Goal: Task Accomplishment & Management: Use online tool/utility

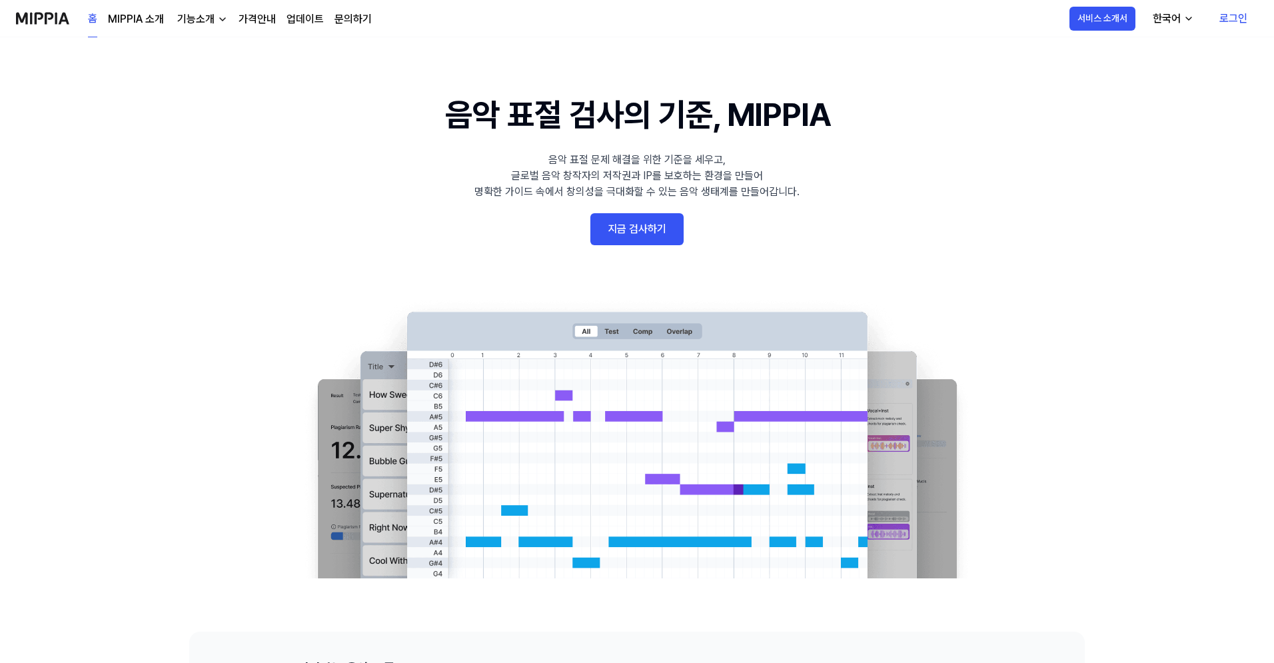
click at [1229, 21] on link "로그인" at bounding box center [1233, 18] width 49 height 37
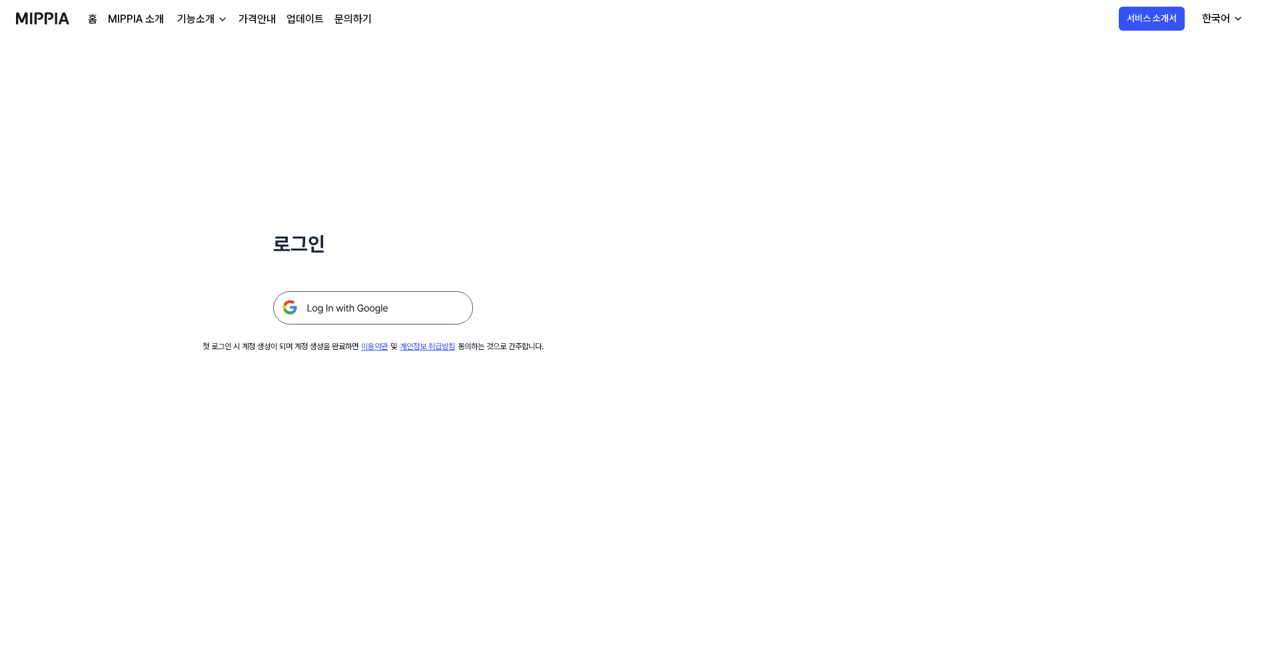
click at [409, 308] on img at bounding box center [373, 307] width 200 height 33
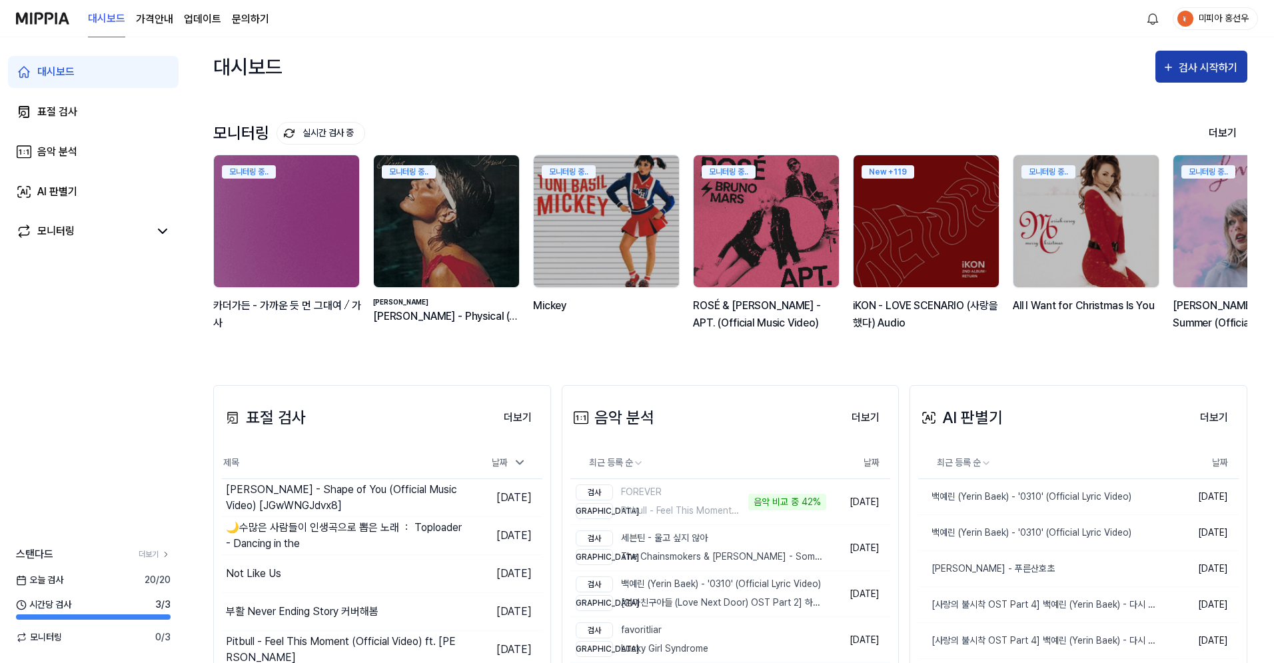
click at [1209, 76] on button "검사 시작하기" at bounding box center [1202, 67] width 92 height 32
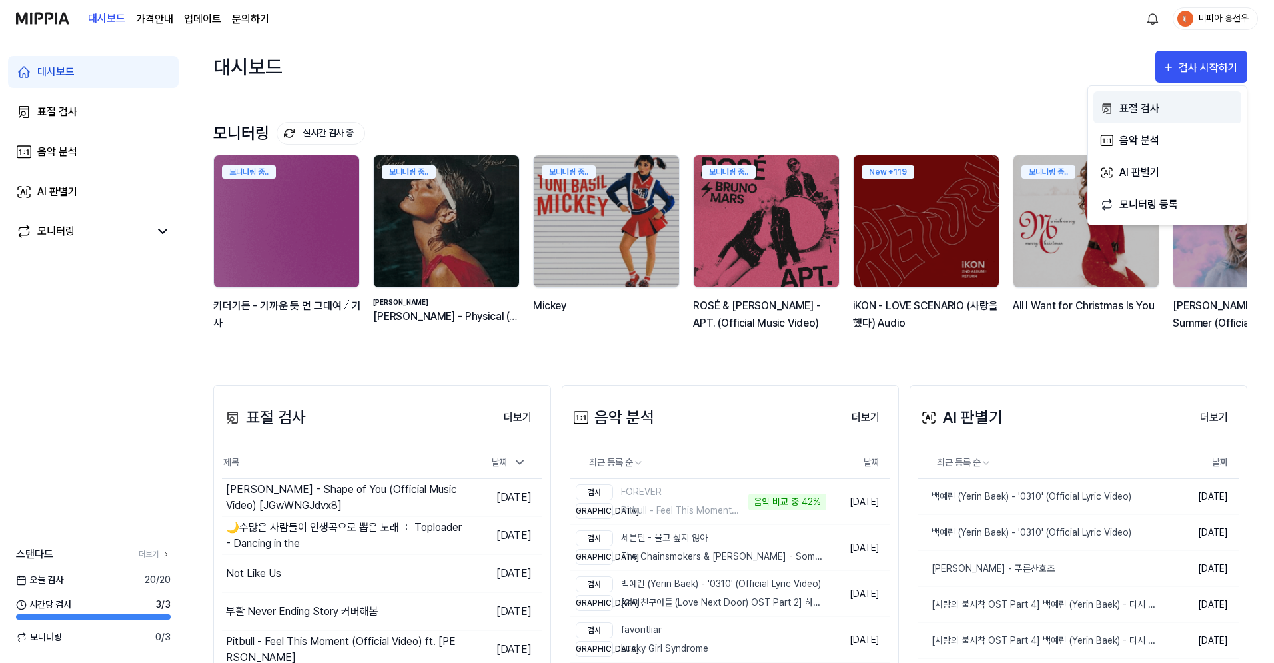
click at [1162, 107] on div "표절 검사" at bounding box center [1178, 108] width 116 height 17
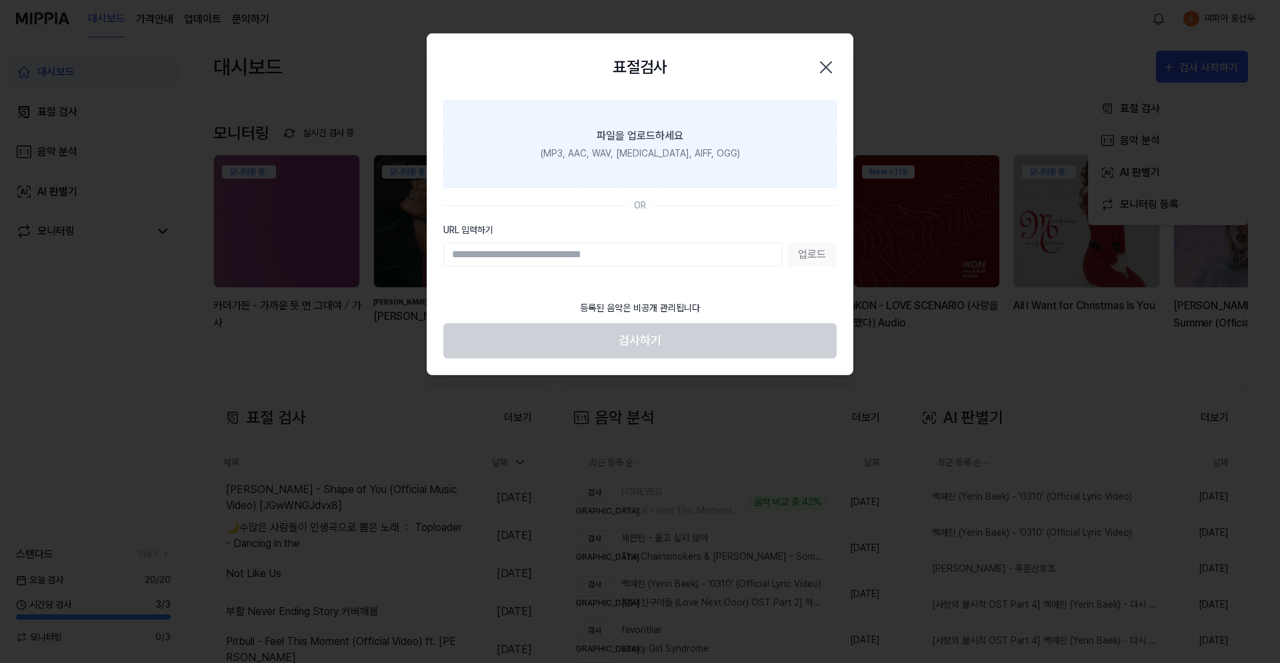
click at [635, 168] on label "파일을 업로드하세요 (MP3, AAC, WAV, FLAC, AIFF, OGG)" at bounding box center [639, 144] width 393 height 87
click at [0, 0] on input "파일을 업로드하세요 (MP3, AAC, WAV, FLAC, AIFF, OGG)" at bounding box center [0, 0] width 0 height 0
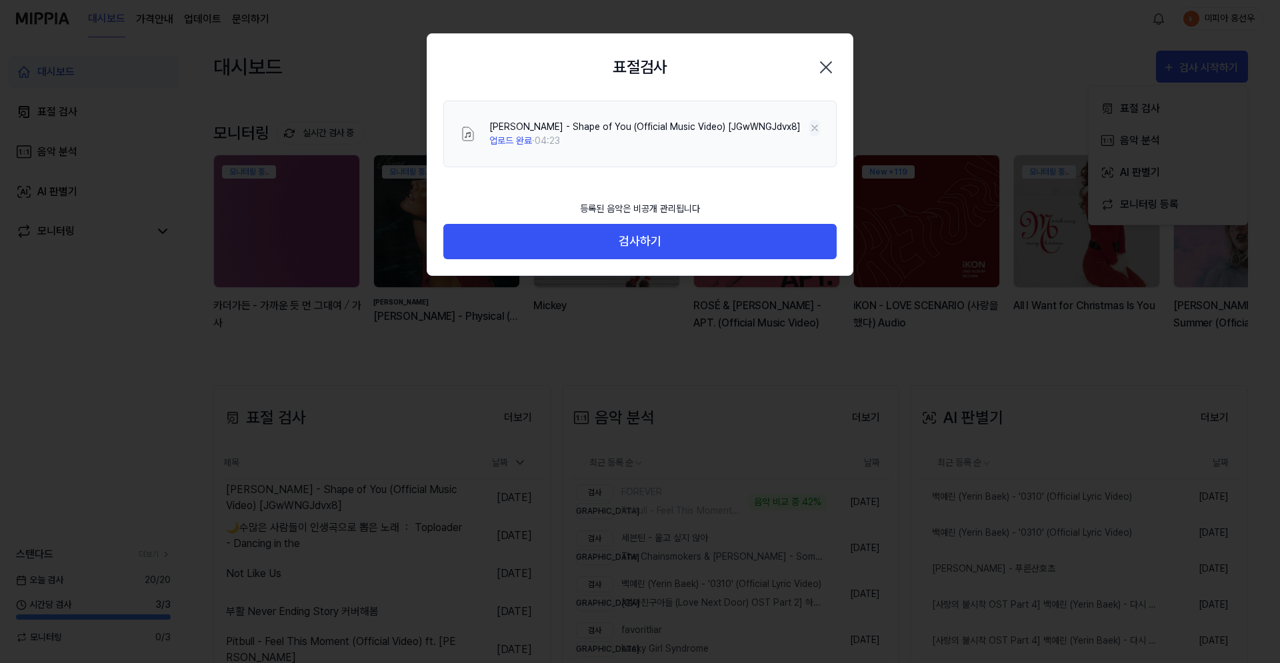
click at [815, 130] on icon at bounding box center [814, 128] width 11 height 11
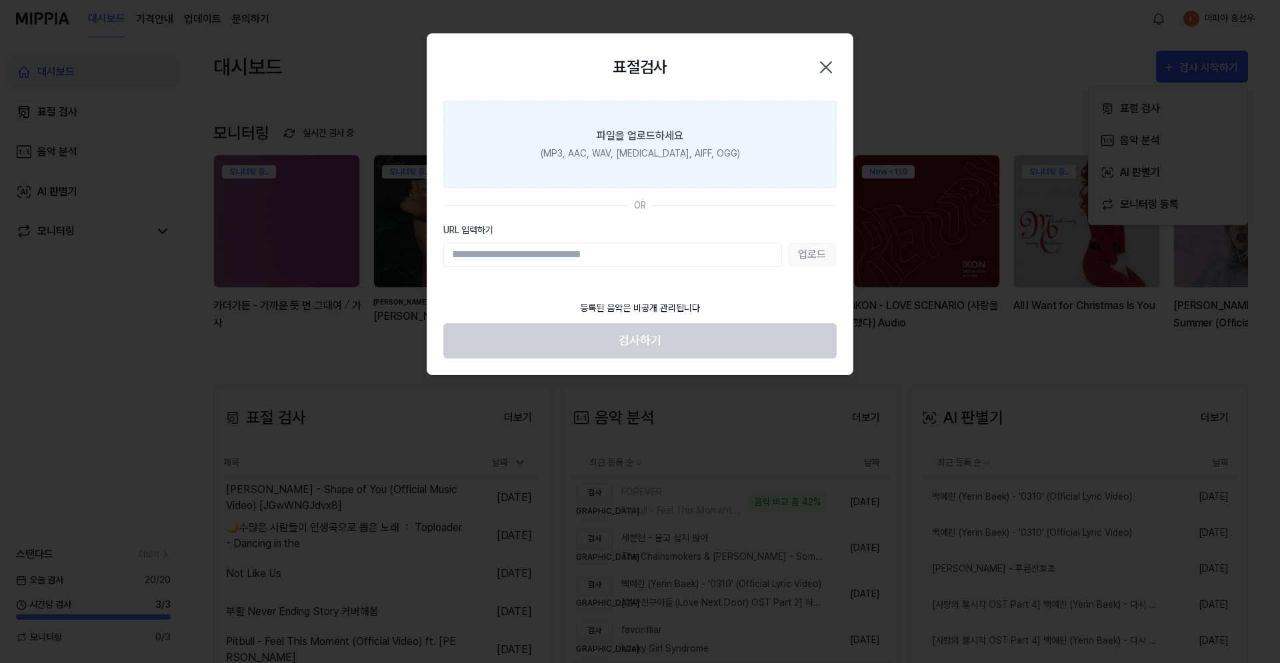
click at [772, 143] on label "파일을 업로드하세요 (MP3, AAC, WAV, FLAC, AIFF, OGG)" at bounding box center [639, 144] width 393 height 87
click at [0, 0] on input "파일을 업로드하세요 (MP3, AAC, WAV, FLAC, AIFF, OGG)" at bounding box center [0, 0] width 0 height 0
click at [768, 157] on label "파일을 업로드하세요 (MP3, AAC, WAV, FLAC, AIFF, OGG)" at bounding box center [639, 144] width 393 height 87
click at [0, 0] on input "파일을 업로드하세요 (MP3, AAC, WAV, FLAC, AIFF, OGG)" at bounding box center [0, 0] width 0 height 0
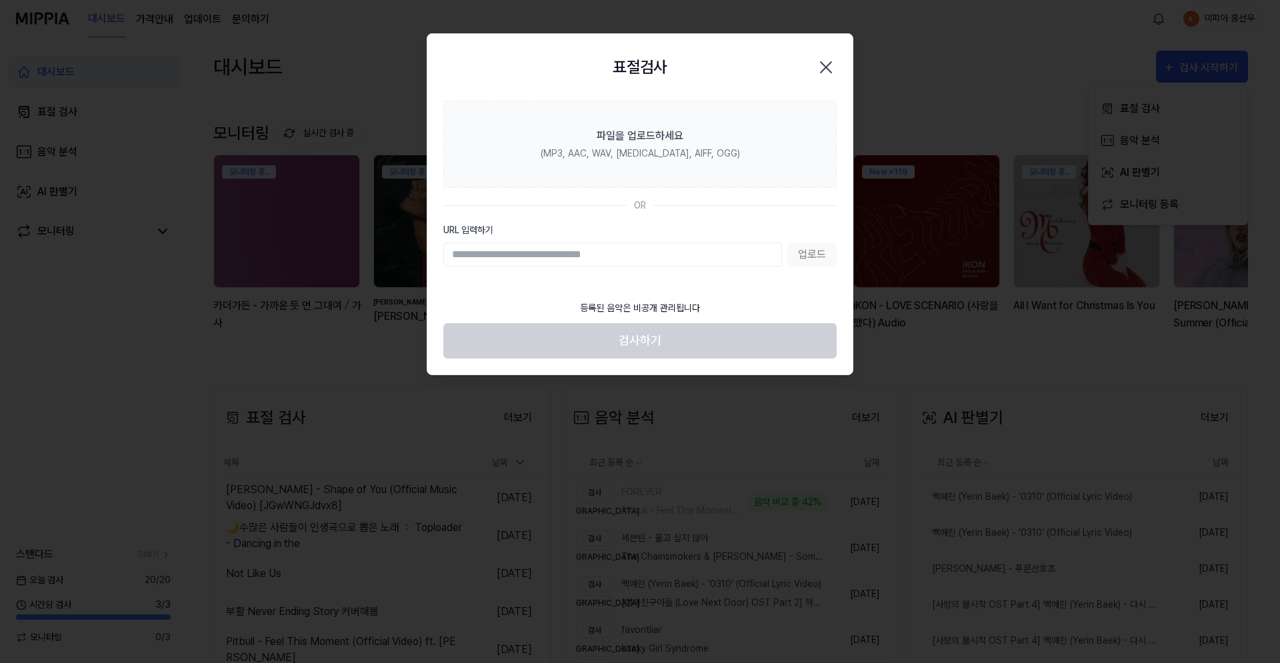
click at [823, 69] on icon "button" at bounding box center [825, 67] width 11 height 11
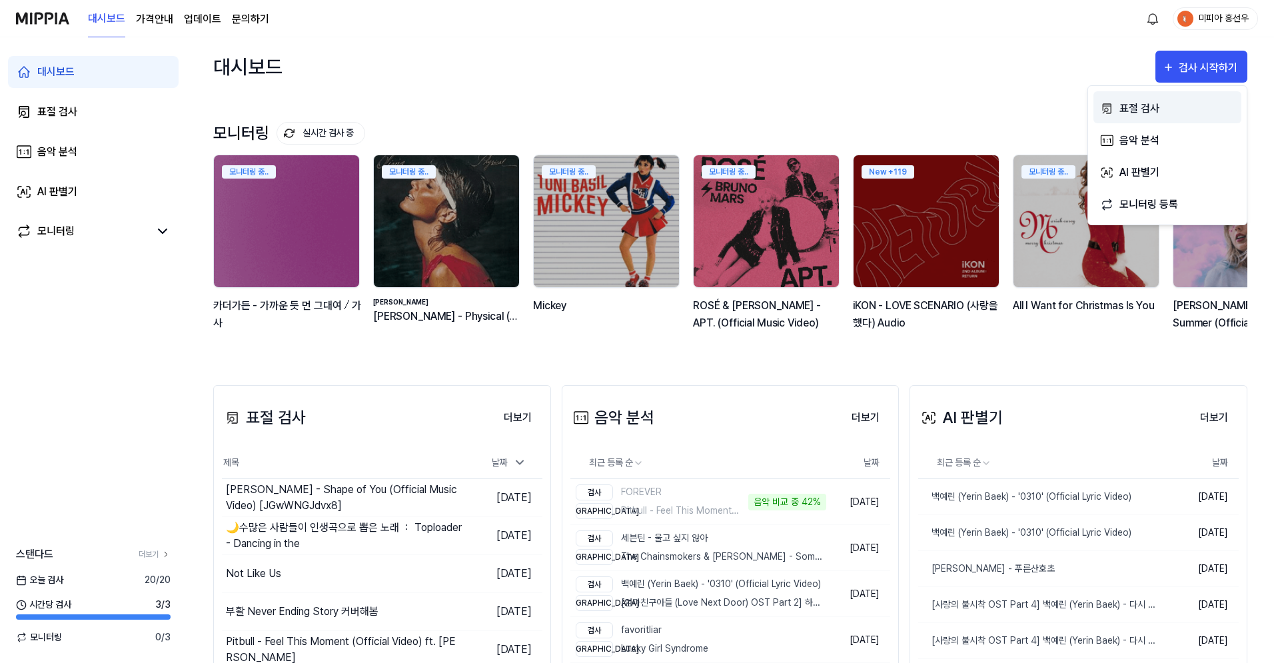
click at [1110, 104] on icon "button" at bounding box center [1107, 109] width 14 height 16
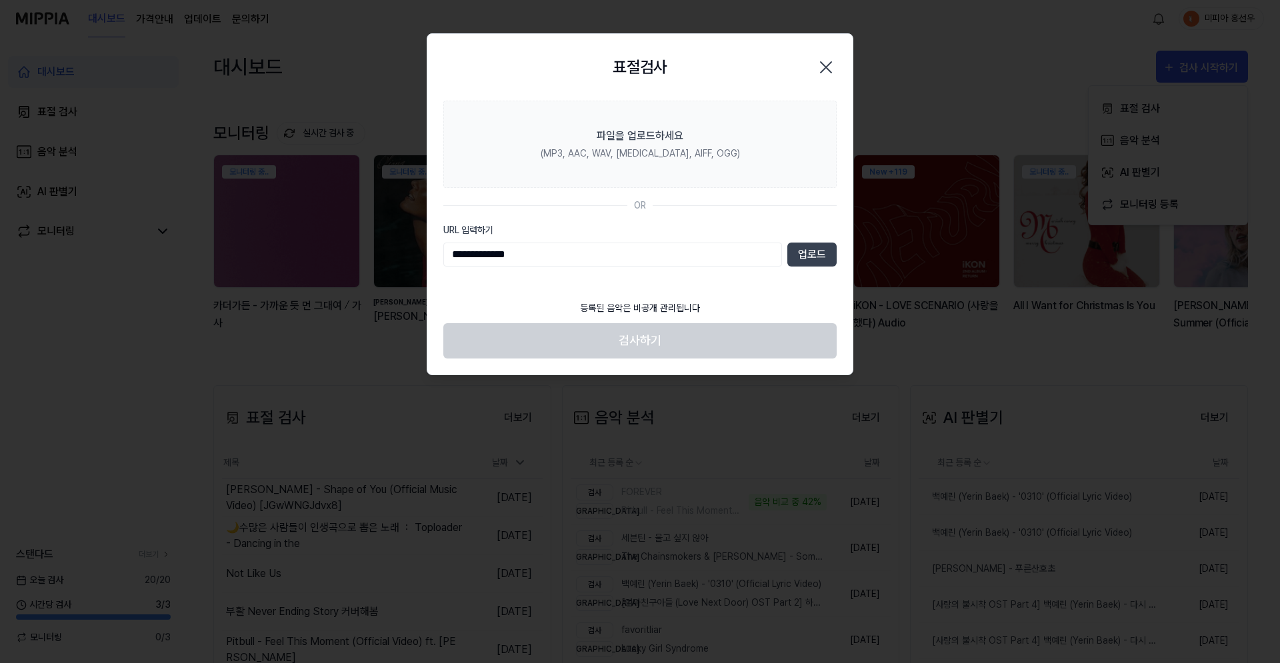
type input "**********"
click at [822, 70] on icon "button" at bounding box center [825, 67] width 11 height 11
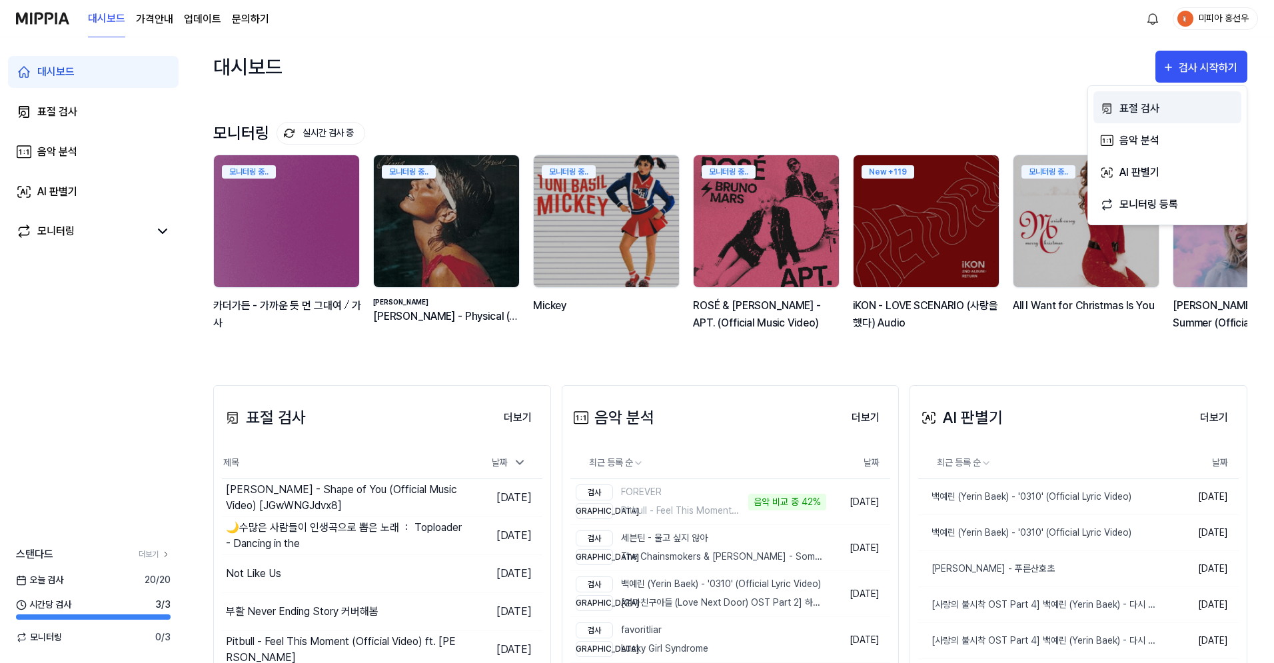
click at [1143, 110] on div "표절 검사" at bounding box center [1178, 108] width 116 height 17
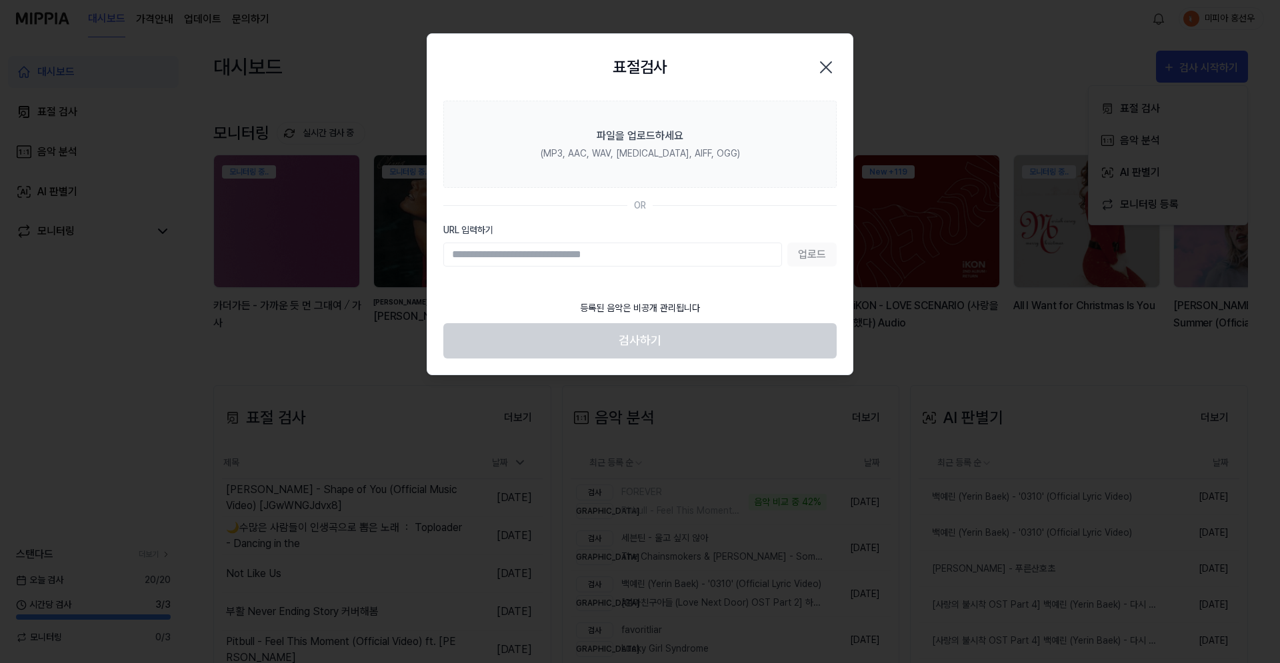
click at [758, 247] on input "URL 입력하기" at bounding box center [612, 255] width 339 height 24
type input "**********"
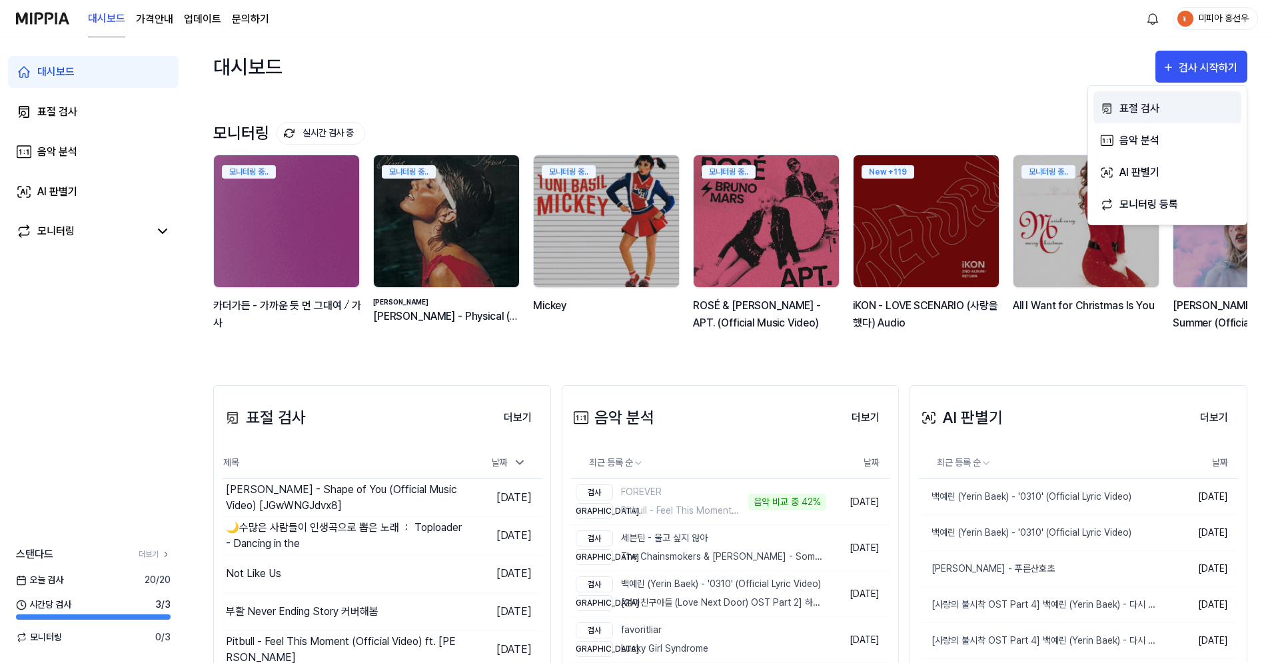
click at [1161, 107] on div "표절 검사" at bounding box center [1178, 108] width 116 height 17
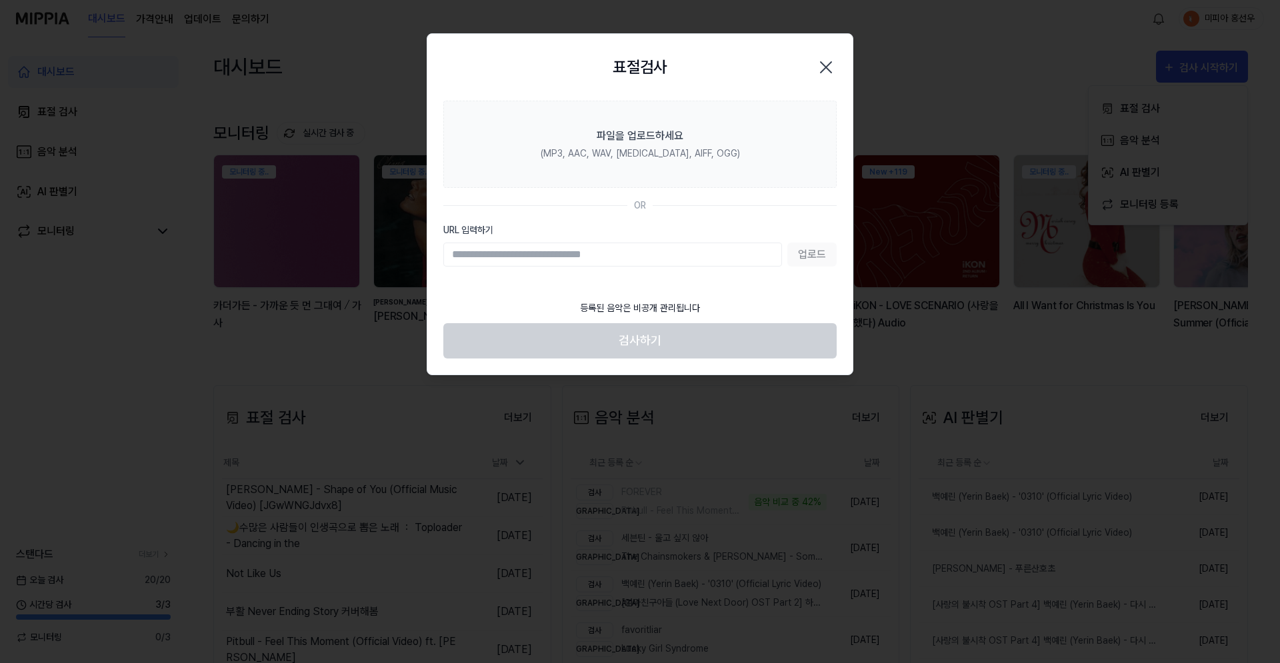
click at [830, 73] on icon "button" at bounding box center [825, 67] width 21 height 21
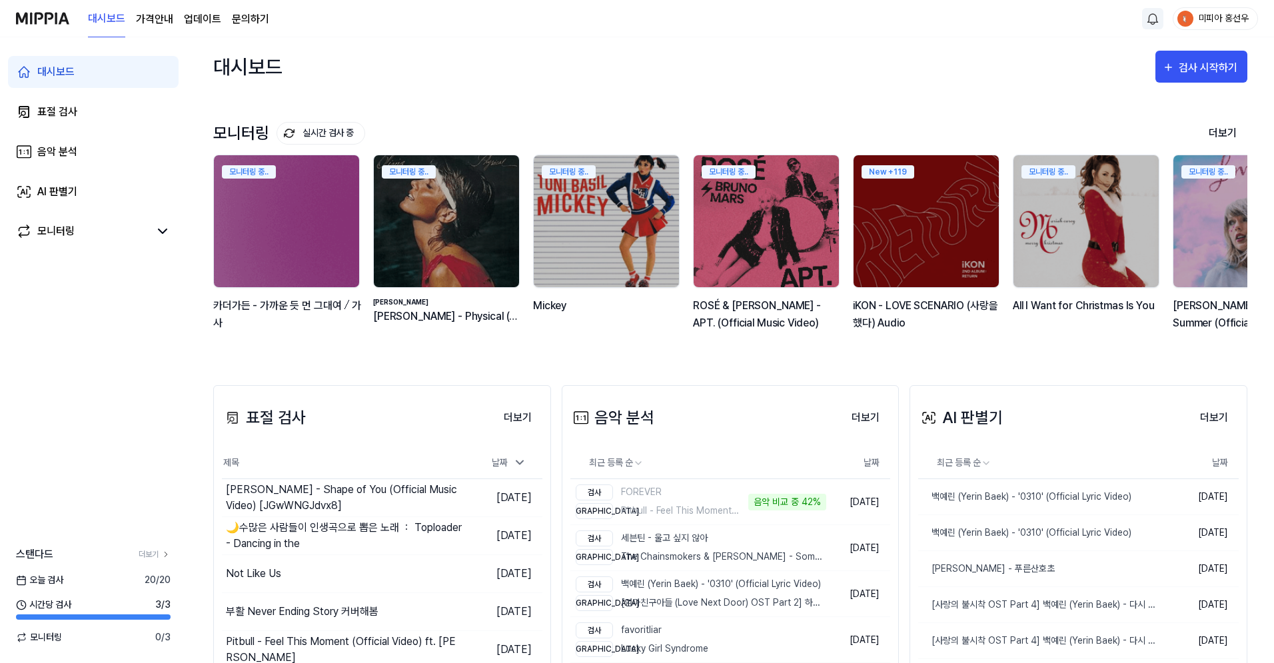
click at [1151, 24] on html "대시보드 가격안내 업데이트 문의하기 미피아 홍선우 대시보드 표절 검사 음악 분석 AI 판별기 모니터링 스탠다드 더보기 [DATE] 검사 20 …" at bounding box center [637, 331] width 1274 height 663
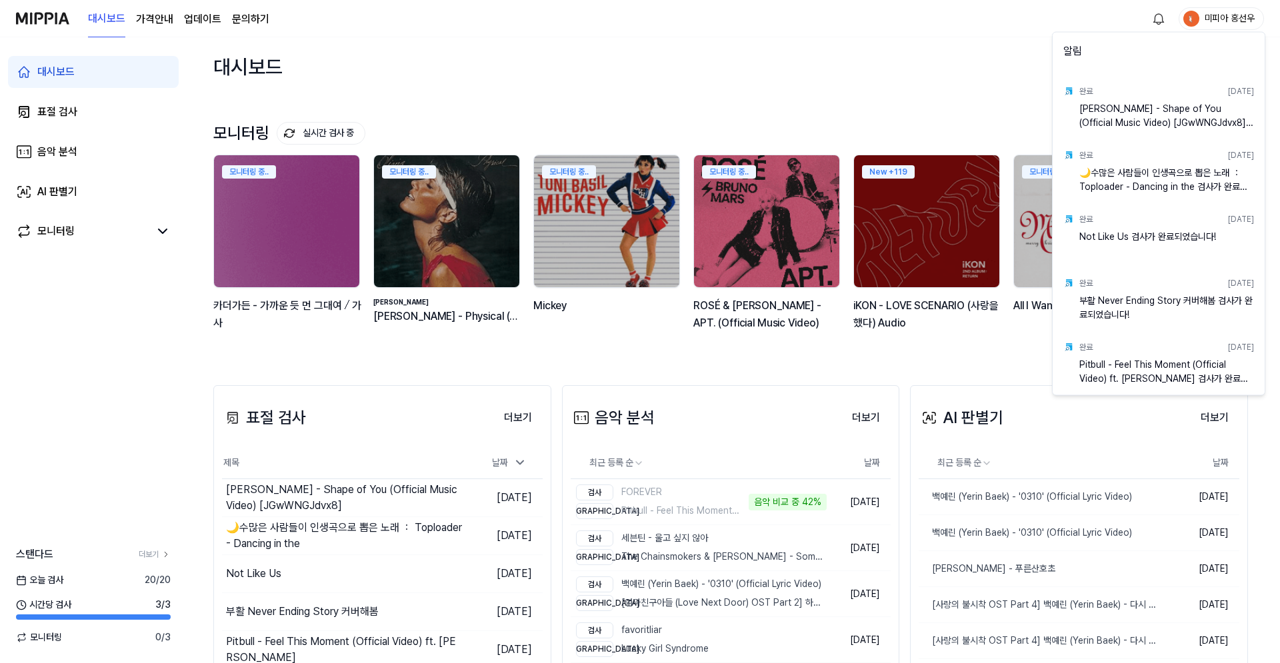
click at [63, 155] on html "대시보드 가격안내 업데이트 문의하기 미피아 홍선우 대시보드 표절 검사 음악 분석 AI 판별기 모니터링 스탠다드 더보기 [DATE] 검사 20 …" at bounding box center [640, 331] width 1280 height 663
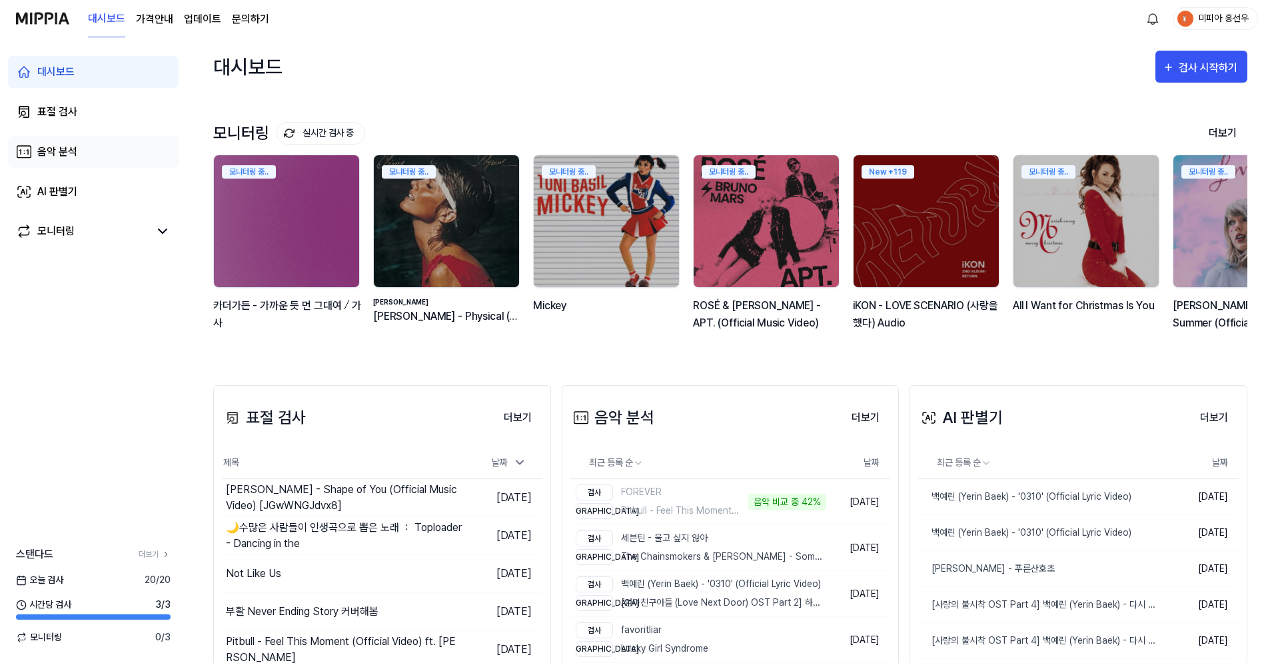
click at [65, 151] on div "음악 분석" at bounding box center [57, 152] width 40 height 16
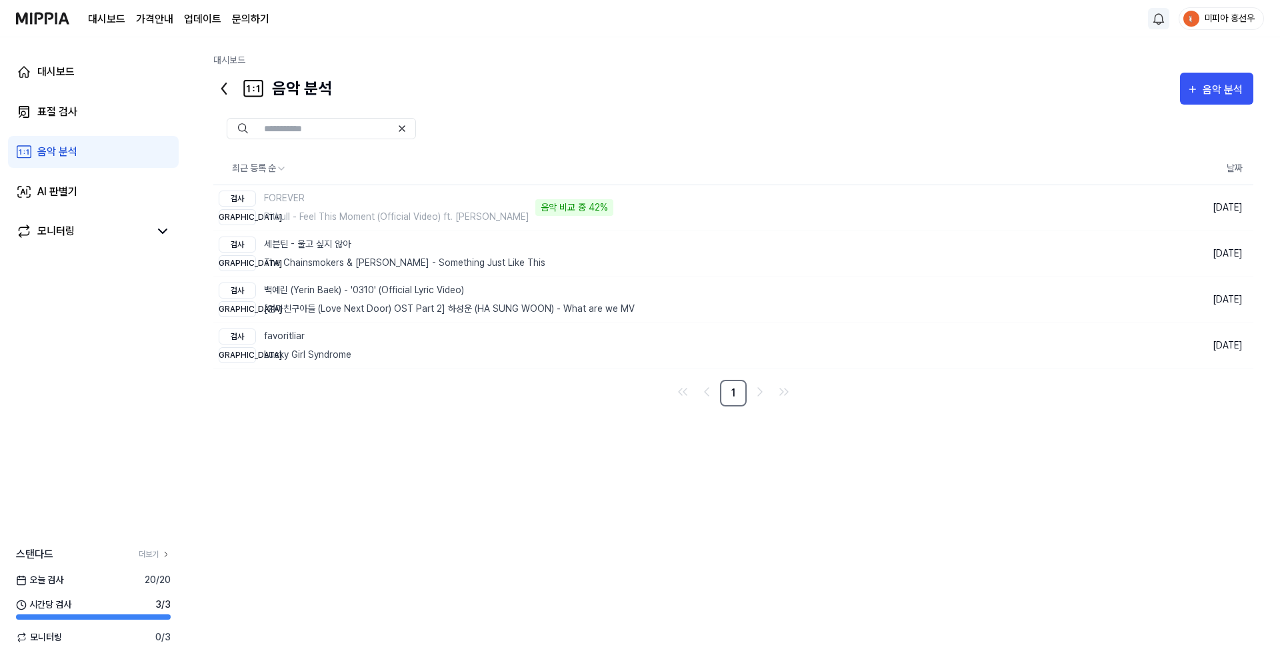
click at [1148, 20] on html "대시보드 가격안내 업데이트 문의하기 미피아 홍선우 대시보드 표절 검사 음악 분석 AI 판별기 모니터링 스탠다드 더보기 [DATE] 검사 20 …" at bounding box center [640, 331] width 1280 height 663
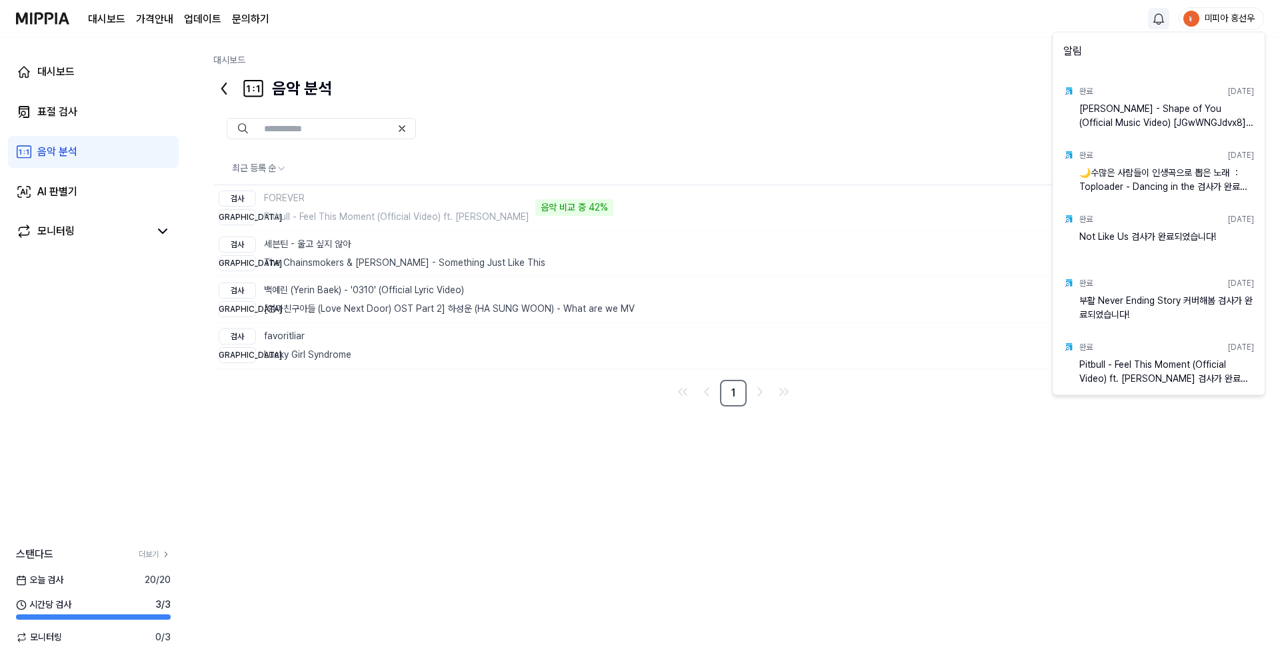
click at [1148, 20] on html "대시보드 가격안내 업데이트 문의하기 미피아 홍선우 대시보드 표절 검사 음악 분석 AI 판별기 모니터링 스탠다드 더보기 [DATE] 검사 20 …" at bounding box center [640, 331] width 1280 height 663
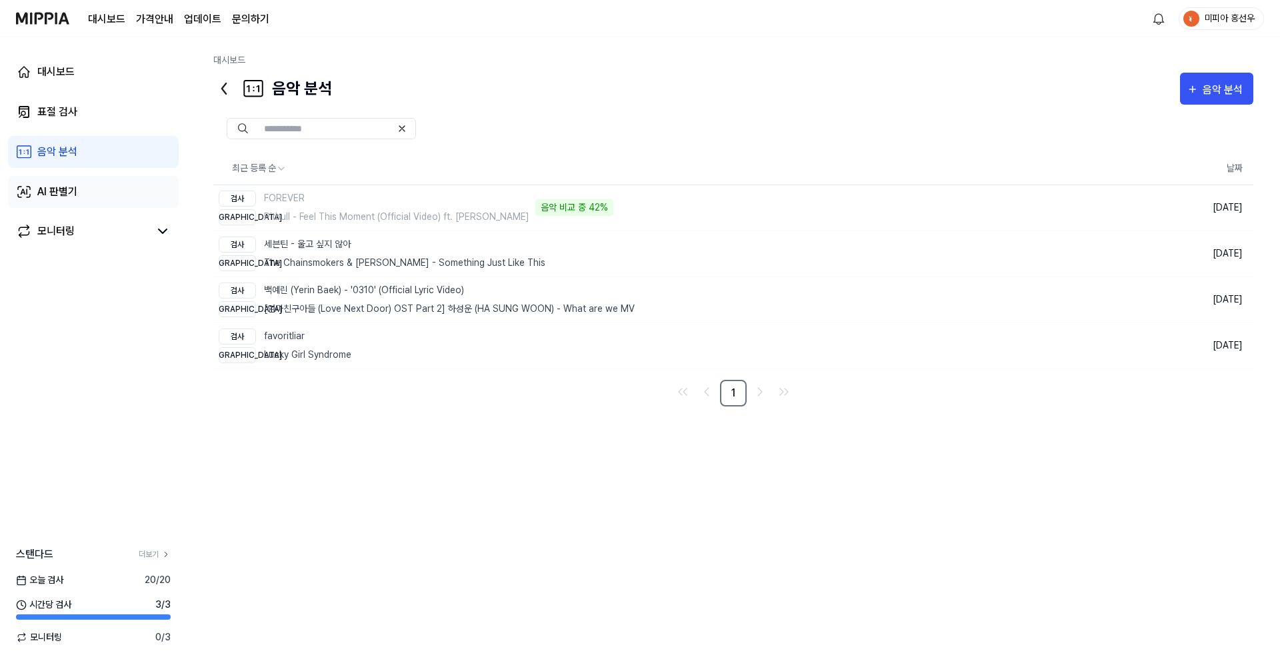
click at [55, 187] on div "AI 판별기" at bounding box center [57, 192] width 40 height 16
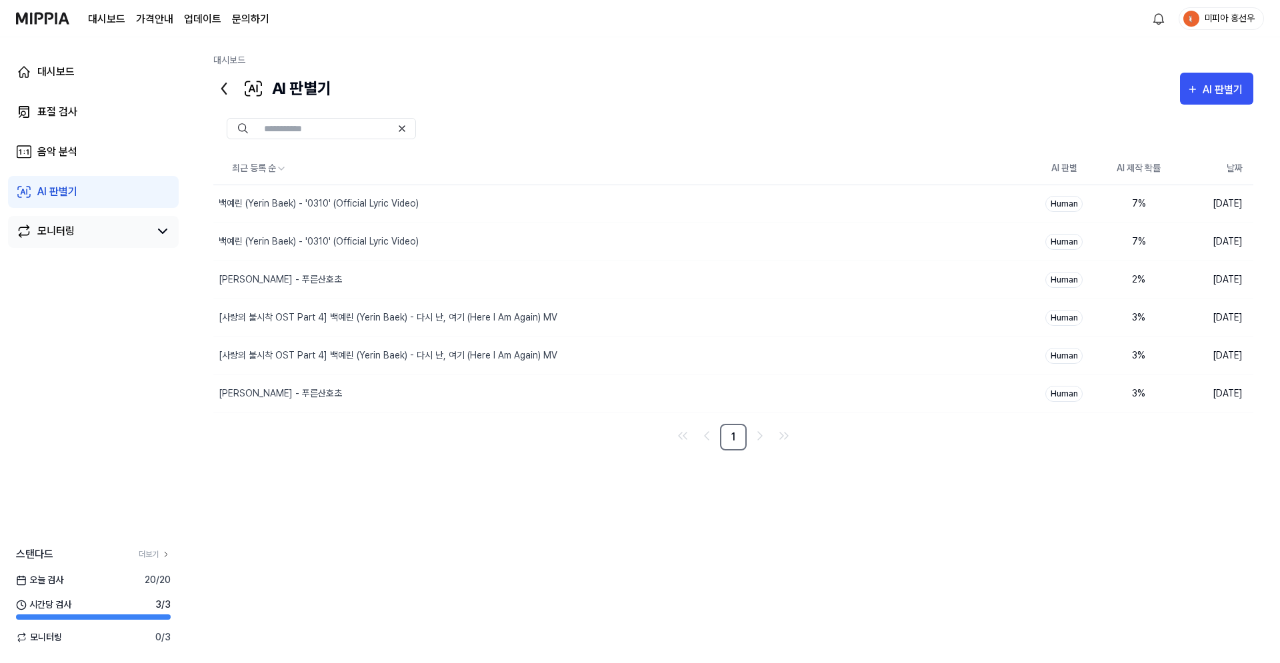
click at [60, 231] on div "모니터링" at bounding box center [55, 231] width 37 height 16
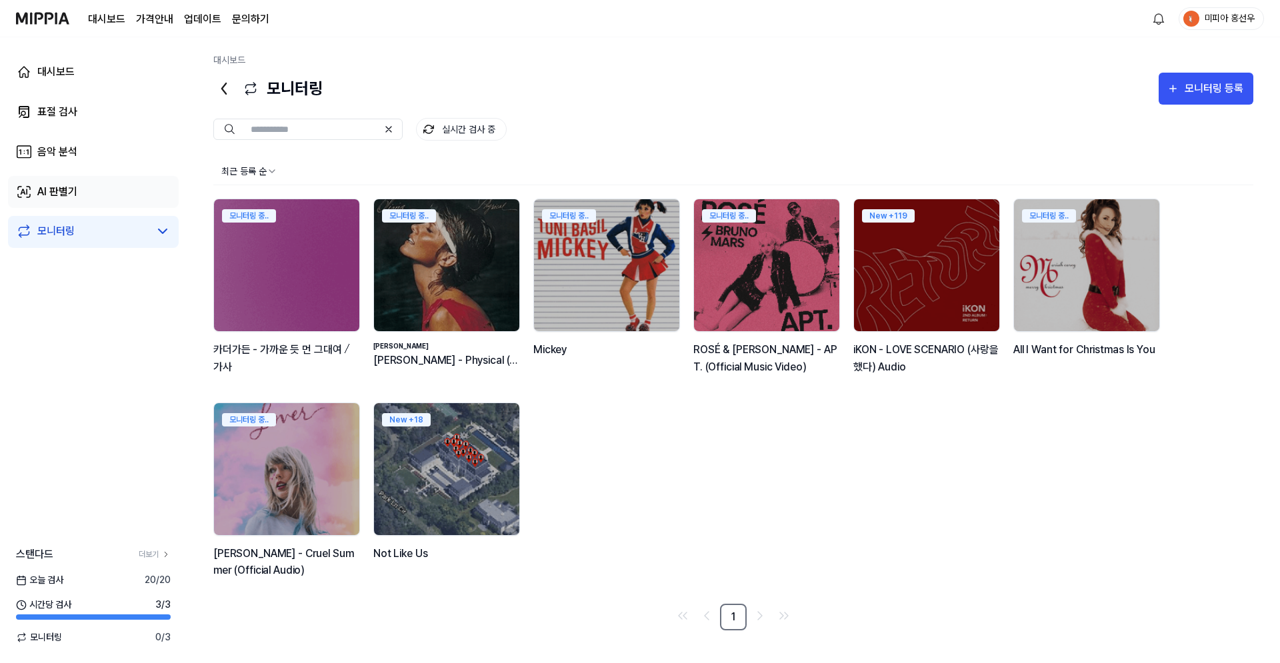
click at [52, 205] on link "AI 판별기" at bounding box center [93, 192] width 171 height 32
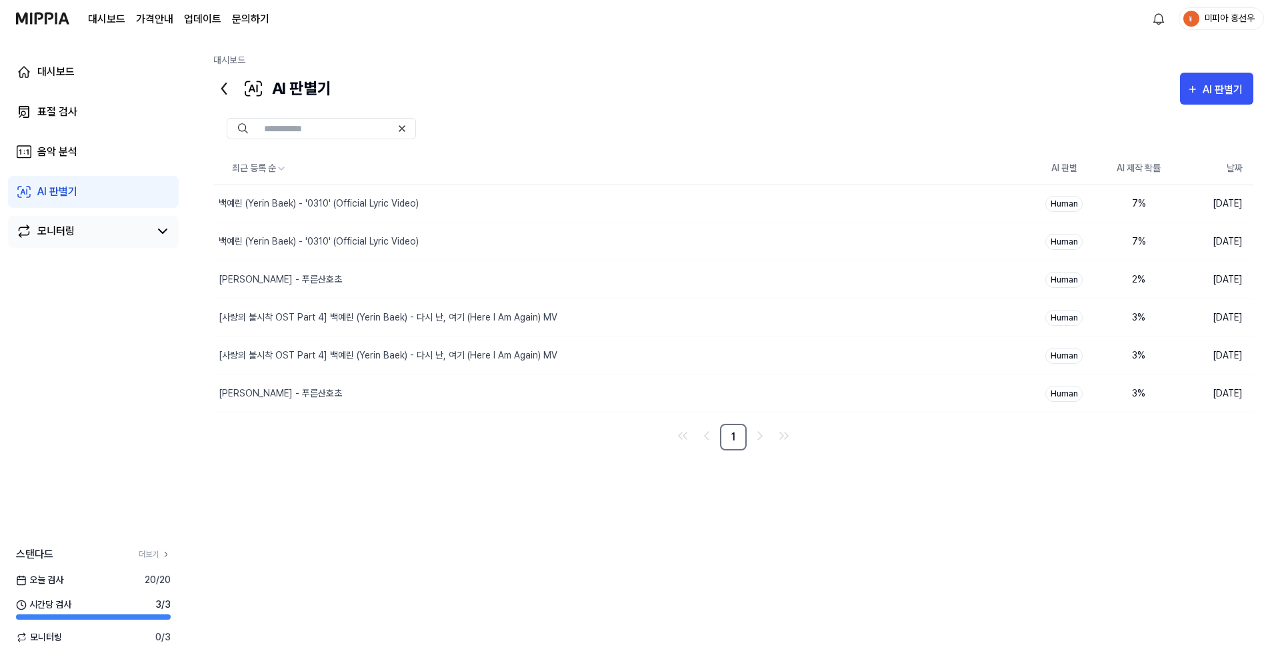
click at [55, 226] on div "모니터링" at bounding box center [55, 231] width 37 height 16
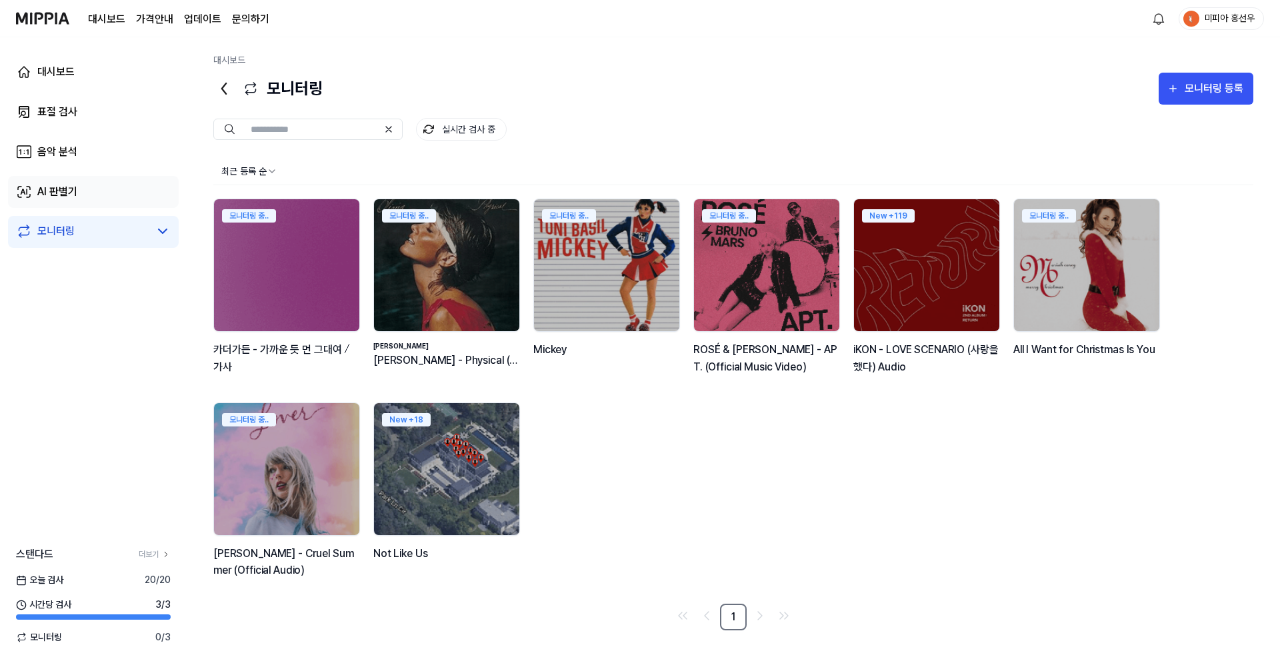
click at [54, 184] on div "AI 판별기" at bounding box center [57, 192] width 40 height 16
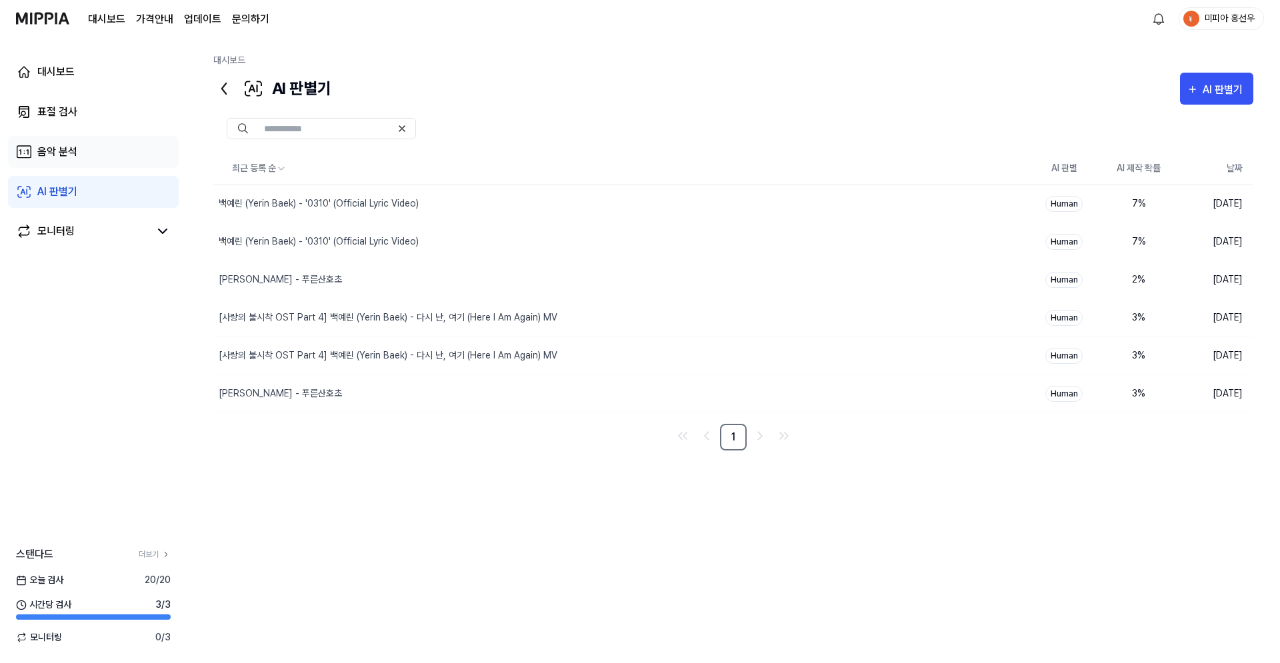
click at [44, 140] on link "음악 분석" at bounding box center [93, 152] width 171 height 32
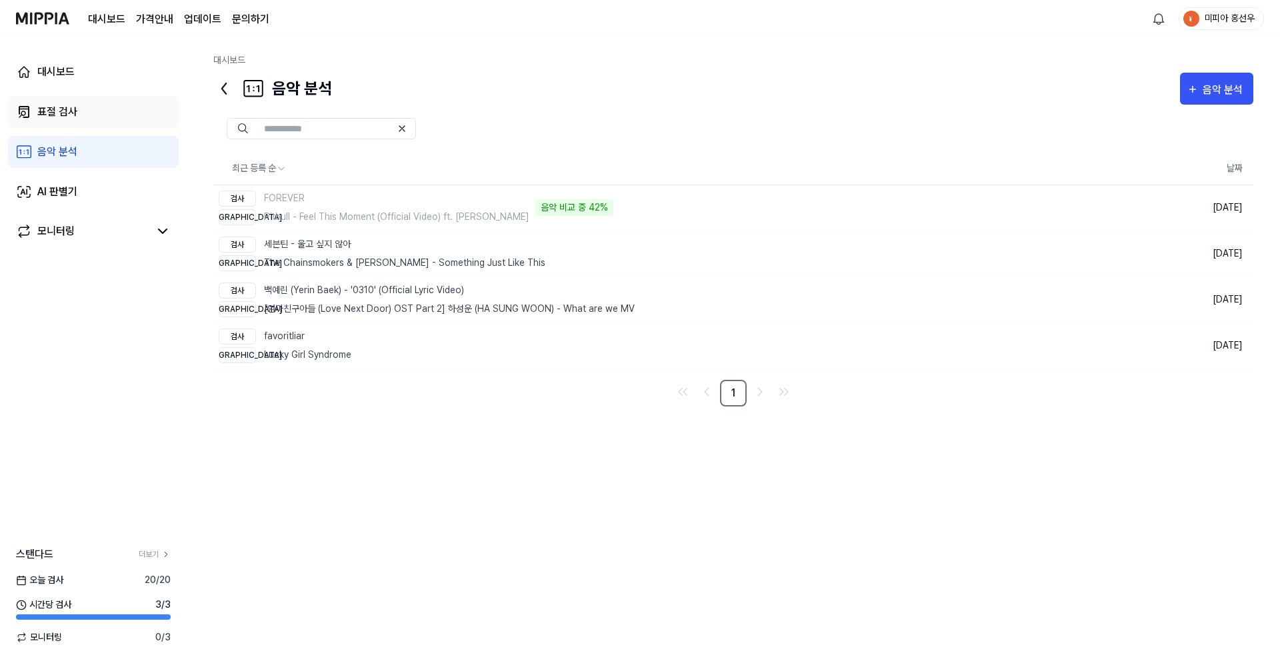
click at [43, 116] on div "표절 검사" at bounding box center [57, 112] width 40 height 16
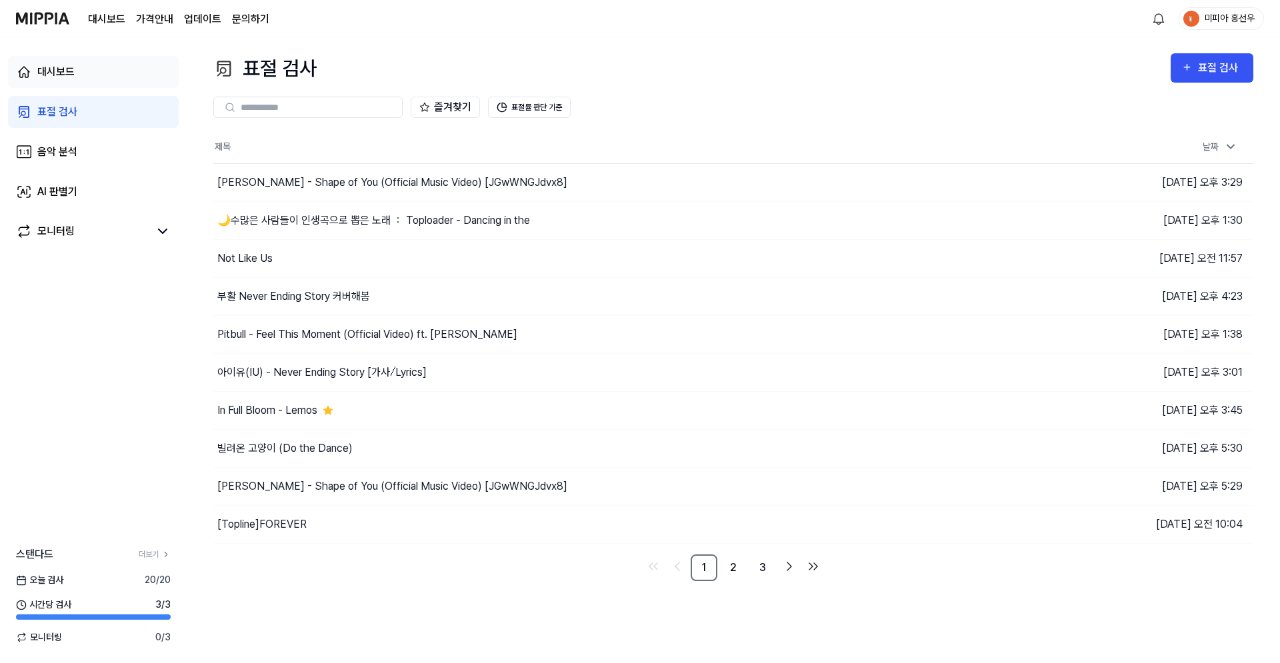
click at [49, 71] on div "대시보드" at bounding box center [55, 72] width 37 height 16
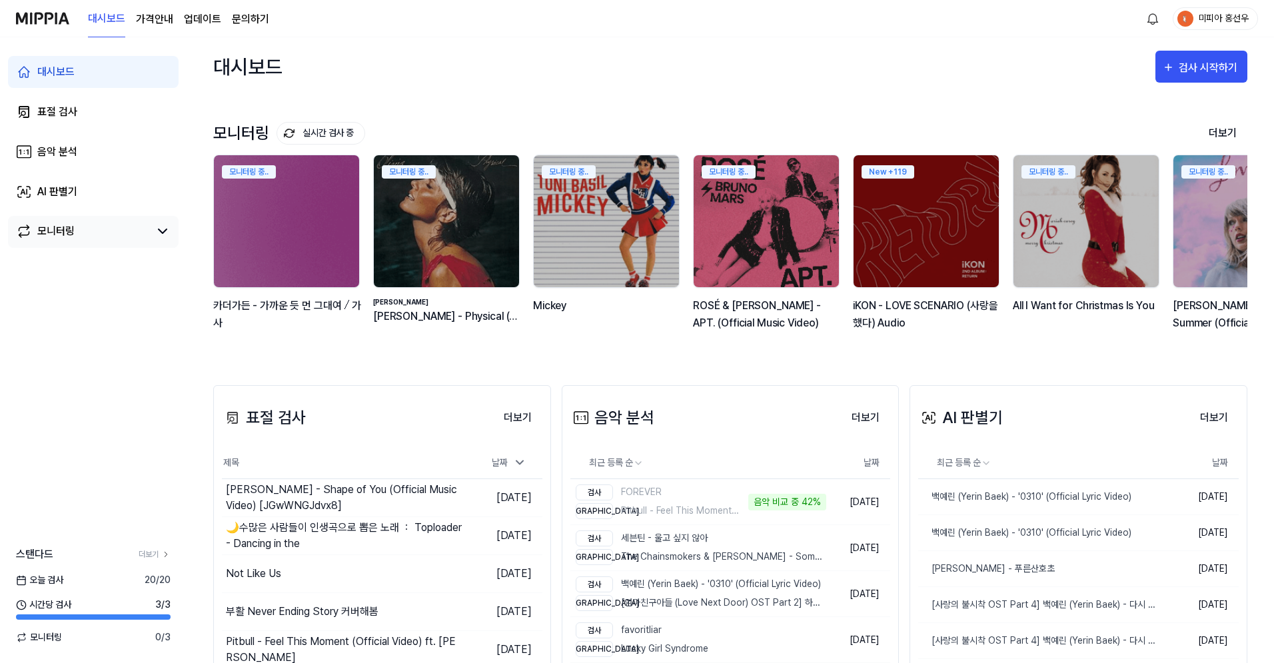
click at [47, 219] on div "모니터링" at bounding box center [93, 232] width 171 height 32
click at [59, 226] on div "모니터링" at bounding box center [55, 231] width 37 height 16
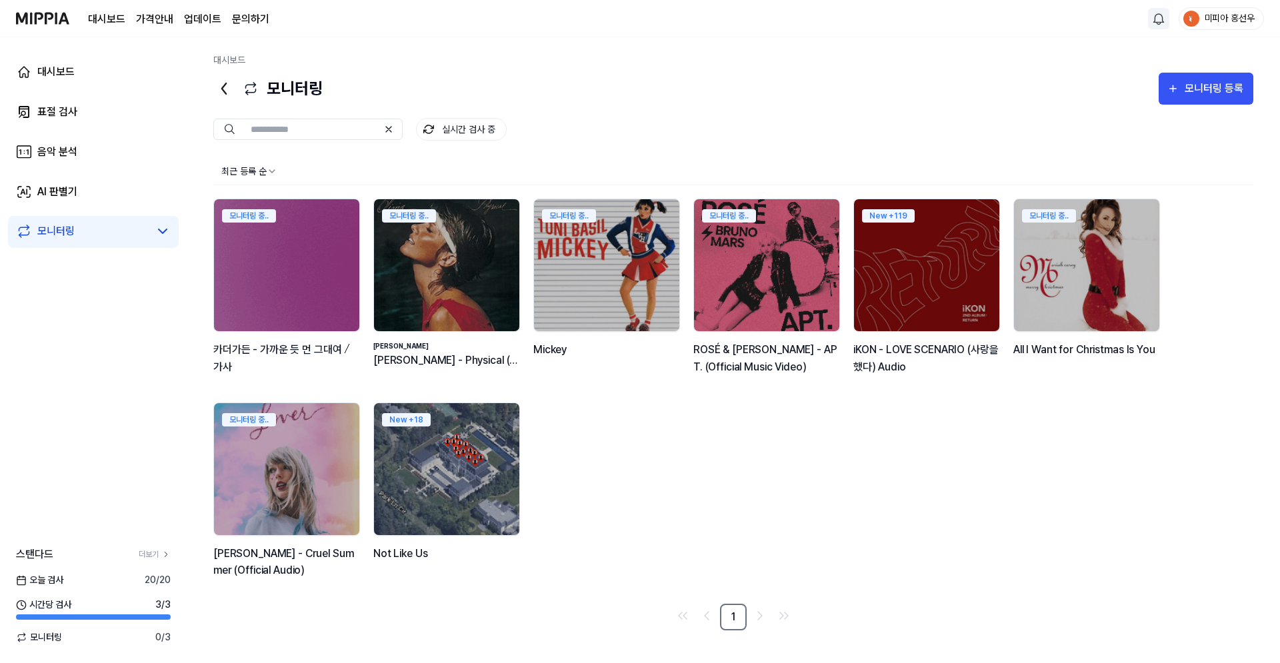
click at [1152, 17] on html "대시보드 가격안내 업데이트 문의하기 미피아 홍선우 대시보드 표절 검사 음악 분석 AI 판별기 모니터링 스탠다드 더보기 [DATE] 검사 20 …" at bounding box center [640, 331] width 1280 height 663
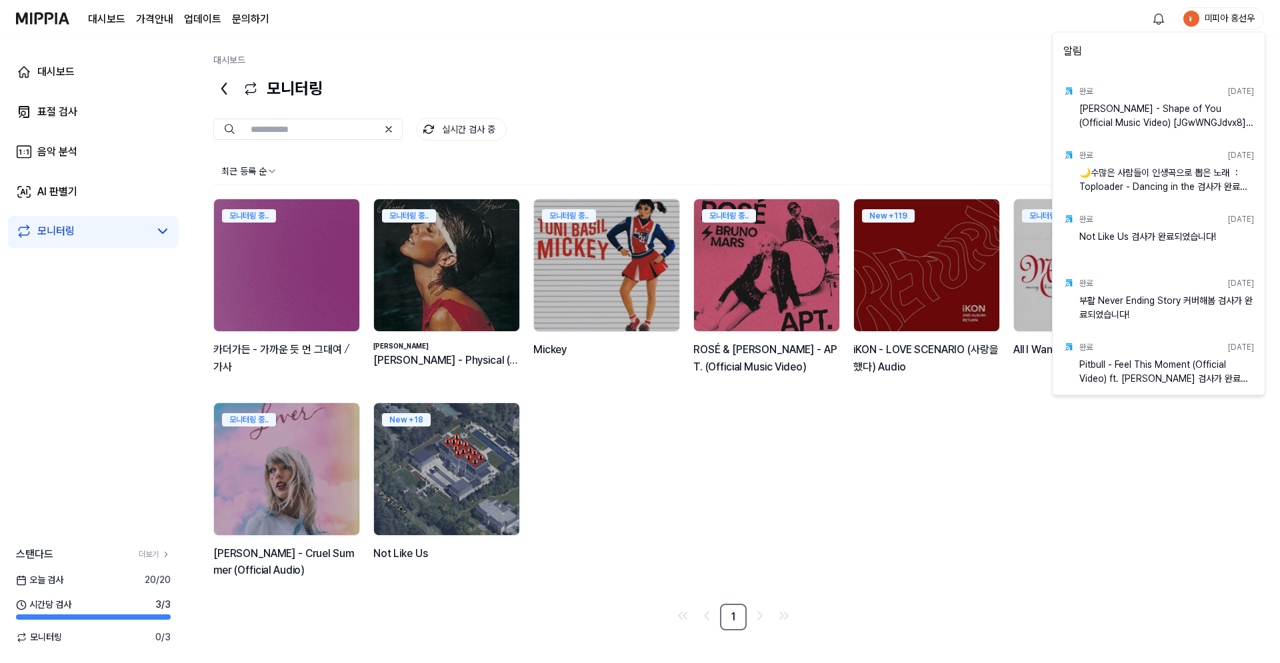
click at [51, 209] on html "대시보드 가격안내 업데이트 문의하기 미피아 홍선우 대시보드 표절 검사 음악 분석 AI 판별기 모니터링 스탠다드 더보기 [DATE] 검사 20 …" at bounding box center [640, 331] width 1280 height 663
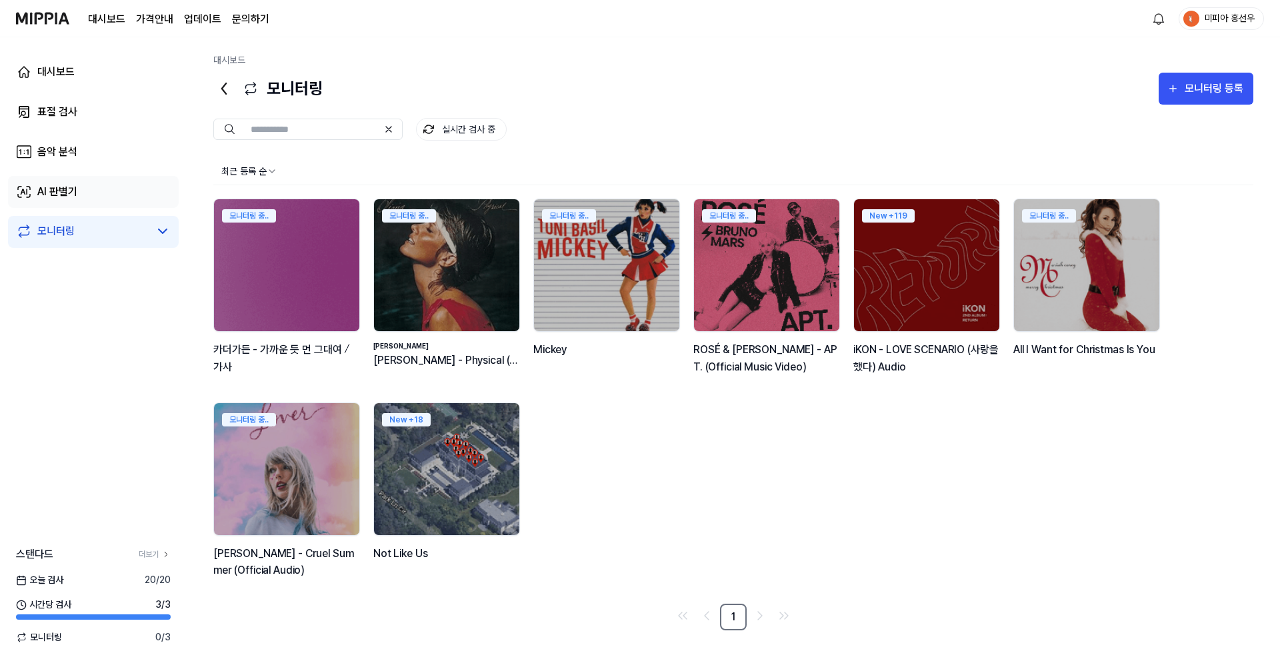
click at [49, 189] on div "AI 판별기" at bounding box center [57, 192] width 40 height 16
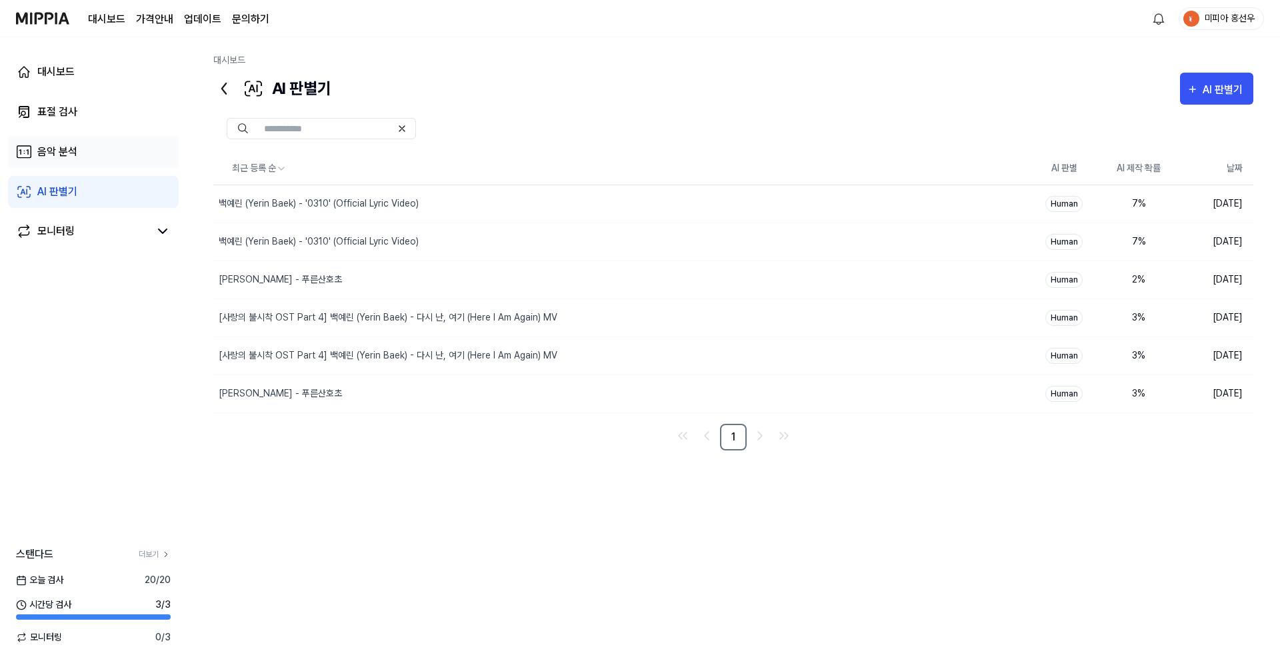
click at [47, 159] on div "음악 분석" at bounding box center [57, 152] width 40 height 16
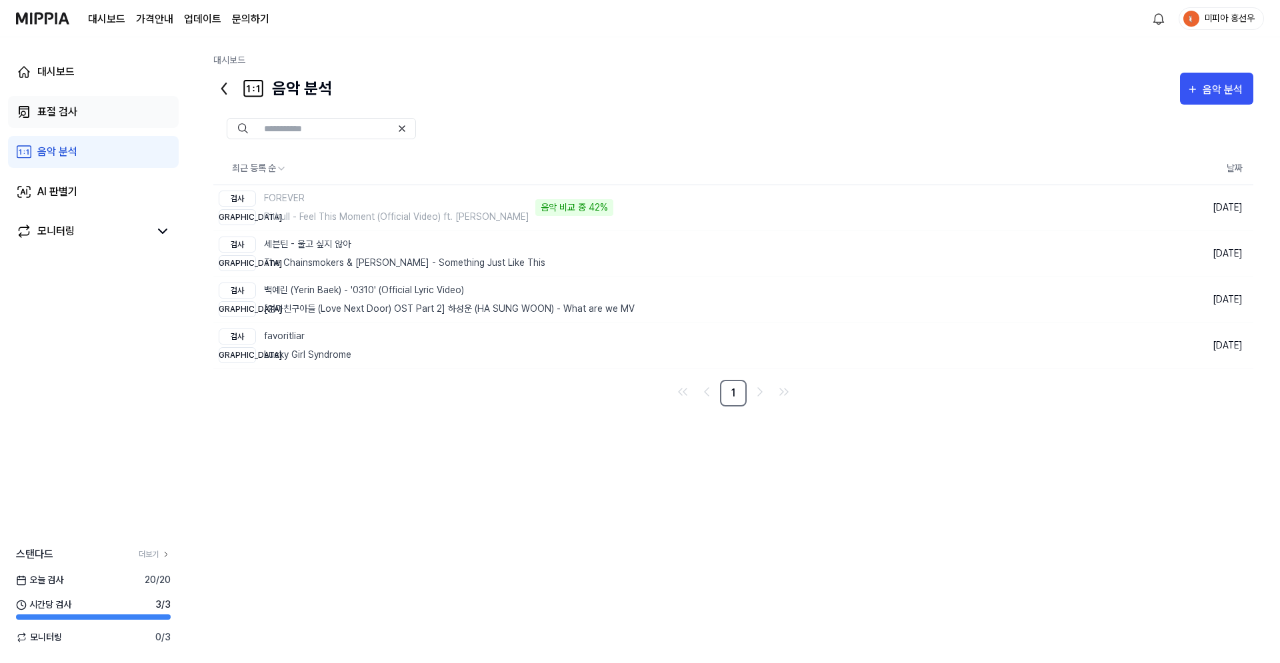
click at [36, 115] on link "표절 검사" at bounding box center [93, 112] width 171 height 32
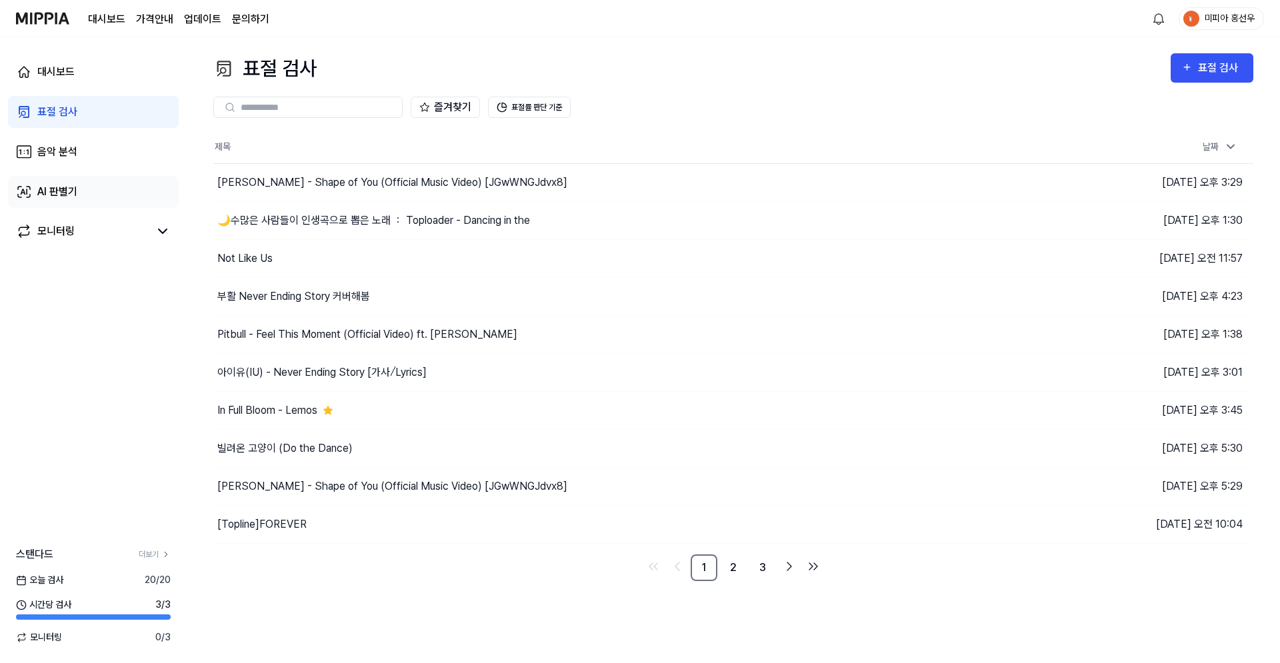
click at [29, 192] on icon at bounding box center [24, 192] width 16 height 16
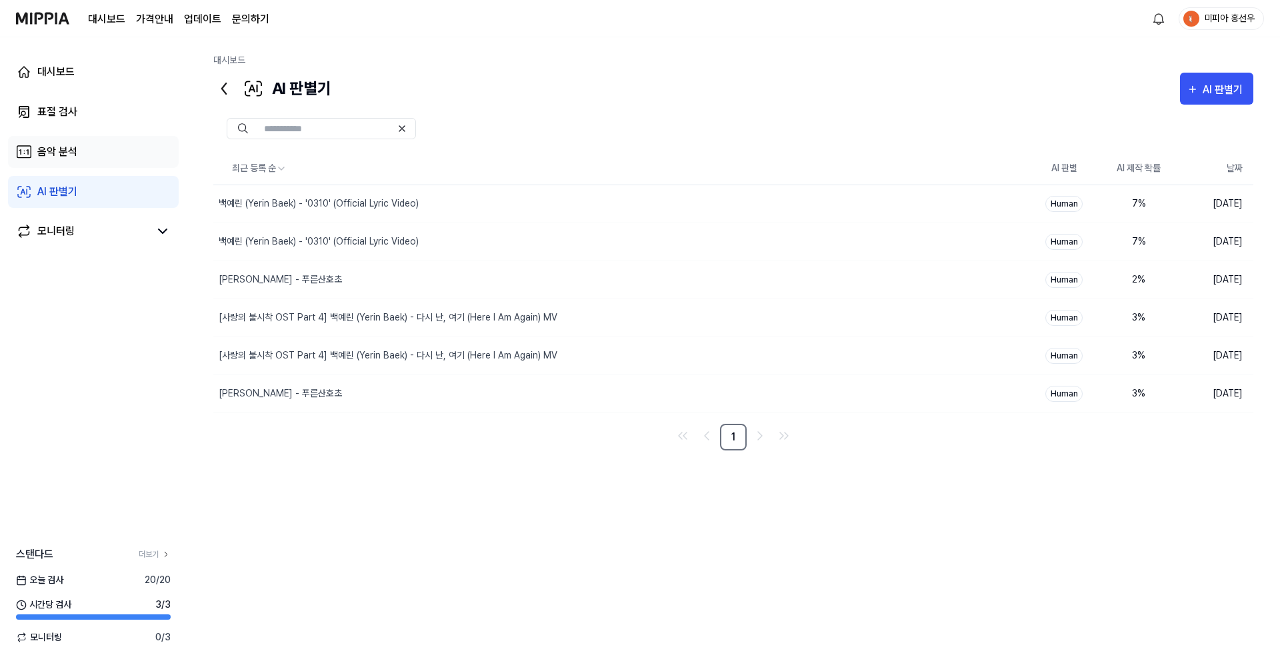
click at [49, 159] on div "음악 분석" at bounding box center [57, 152] width 40 height 16
click at [49, 153] on div "음악 분석" at bounding box center [57, 152] width 40 height 16
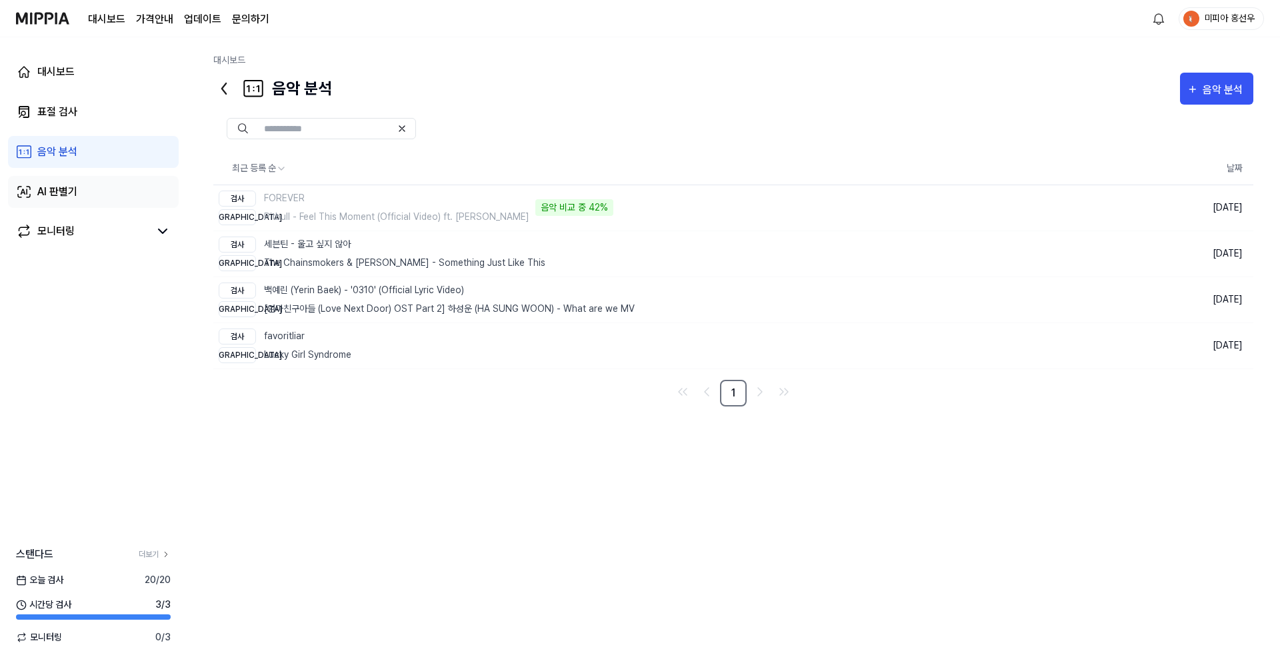
click at [49, 189] on div "AI 판별기" at bounding box center [57, 192] width 40 height 16
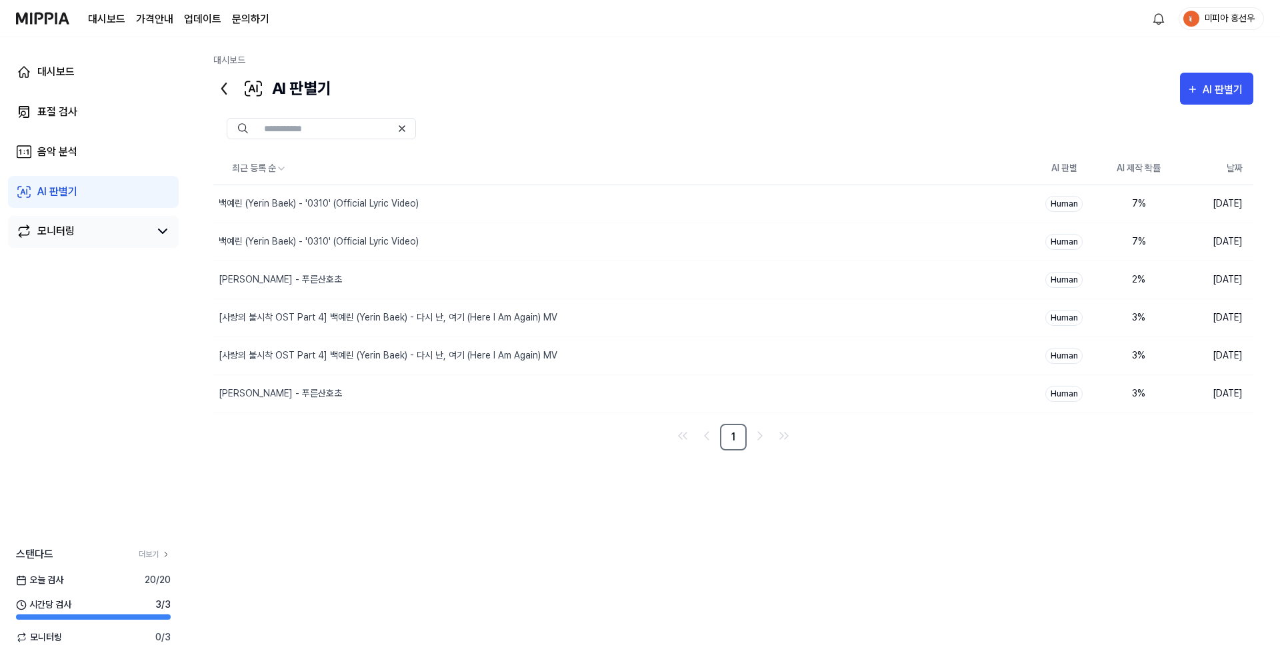
click at [51, 229] on div "모니터링" at bounding box center [55, 231] width 37 height 16
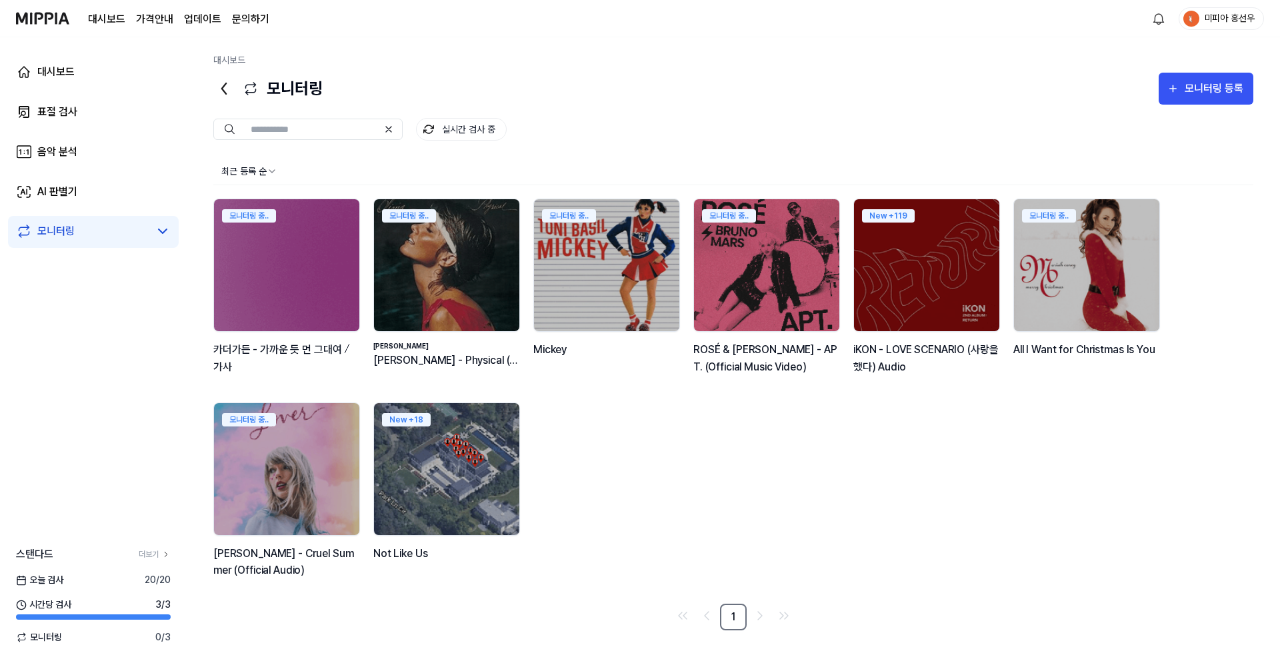
click at [42, 173] on div "대시보드 표절 검사 음악 분석 AI 판별기 모니터링" at bounding box center [93, 151] width 187 height 229
click at [43, 144] on div "음악 분석" at bounding box center [57, 152] width 40 height 16
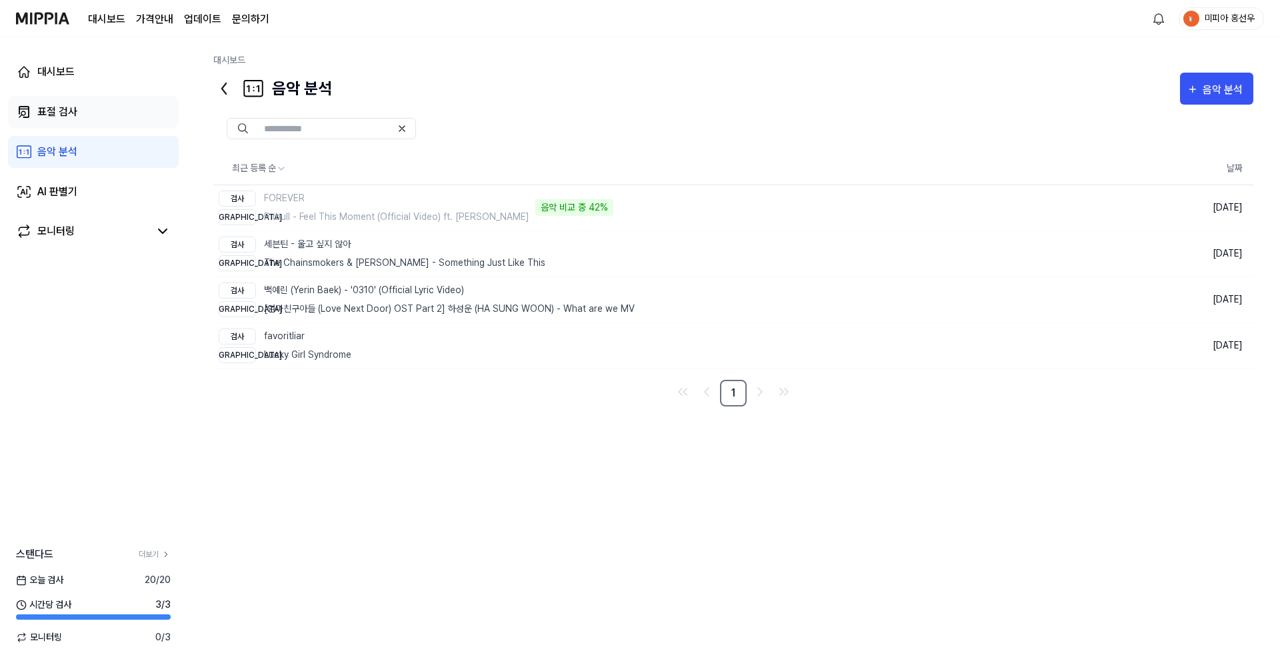
click at [39, 116] on div "표절 검사" at bounding box center [57, 112] width 40 height 16
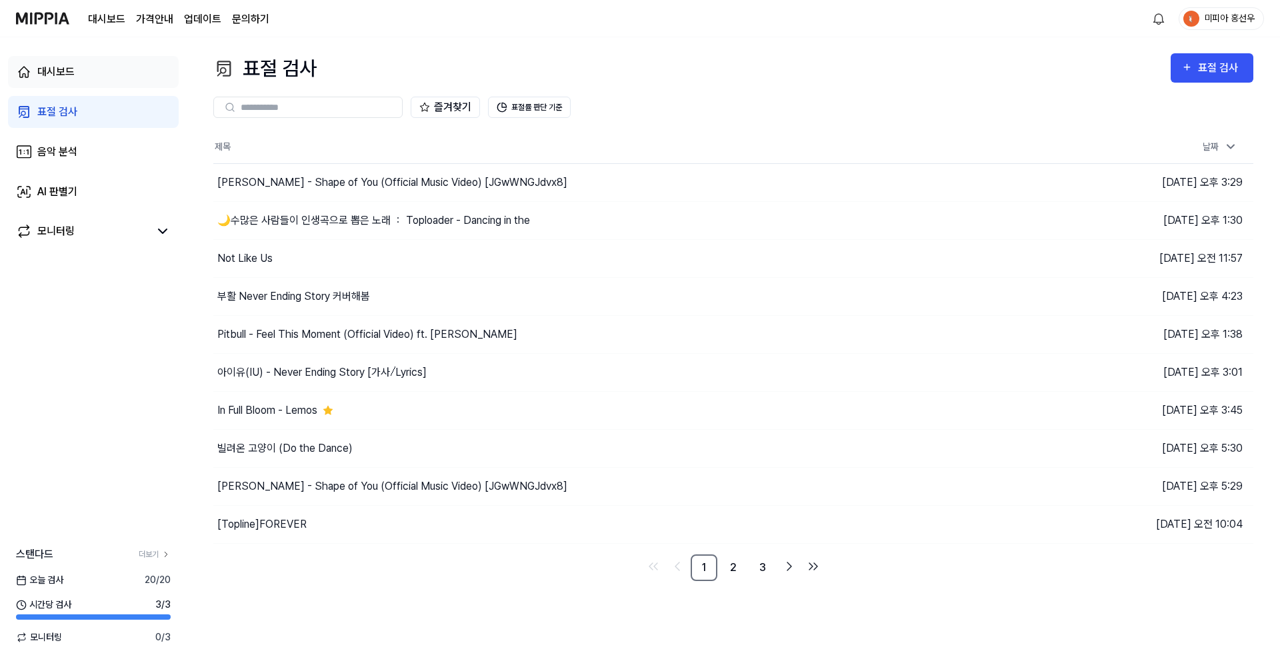
click at [33, 77] on link "대시보드" at bounding box center [93, 72] width 171 height 32
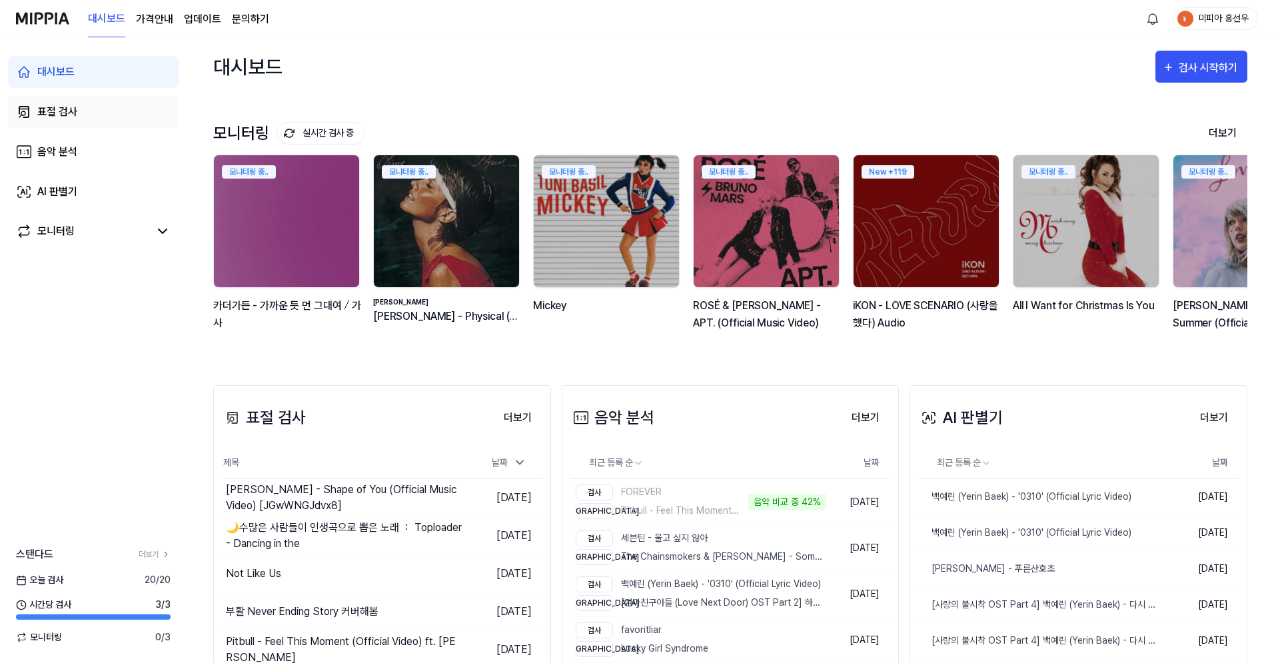
click at [41, 120] on link "표절 검사" at bounding box center [93, 112] width 171 height 32
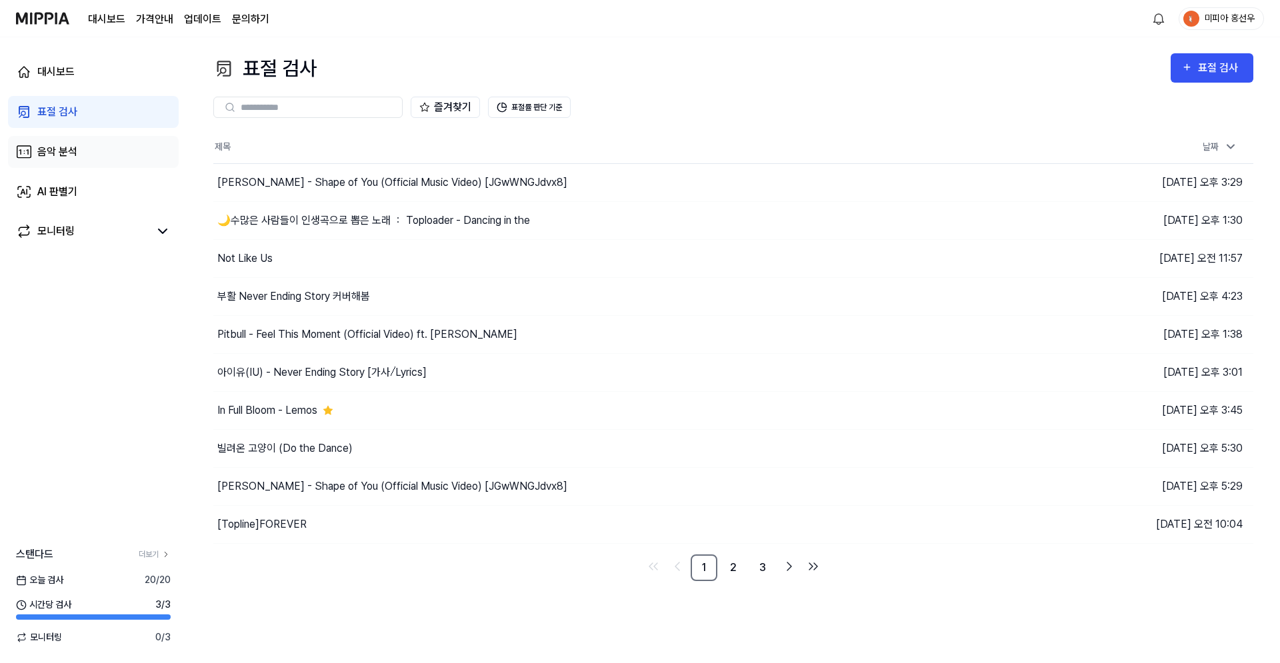
click at [47, 151] on div "음악 분석" at bounding box center [57, 152] width 40 height 16
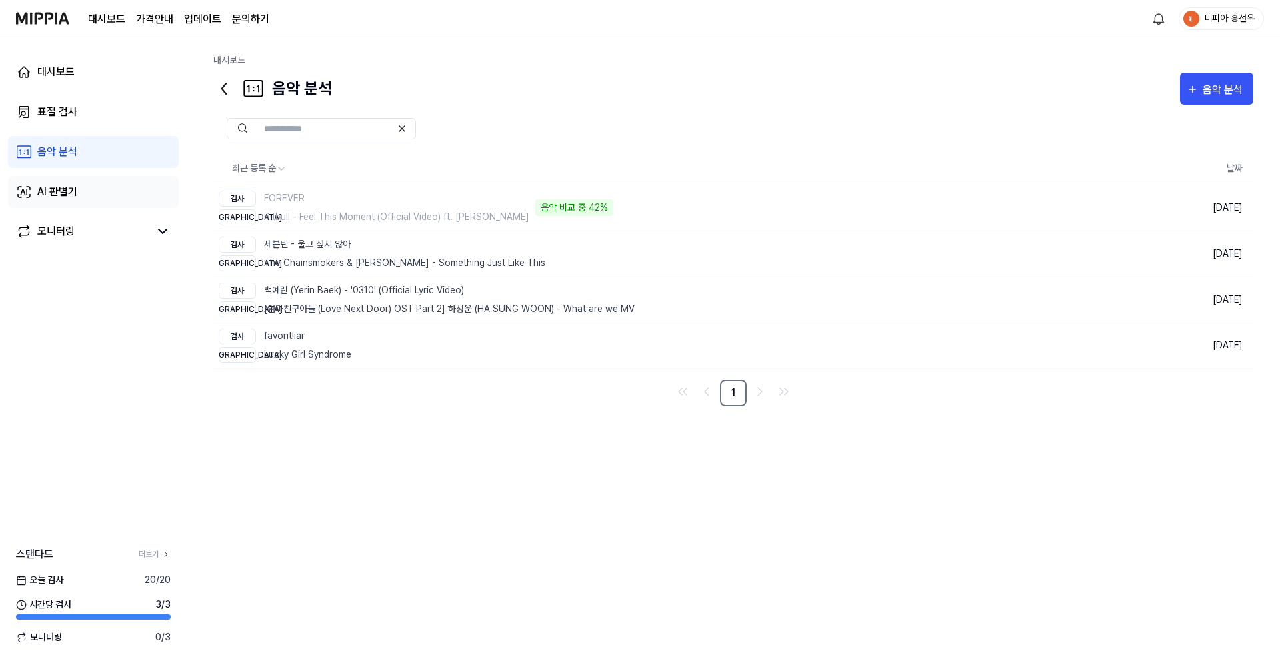
drag, startPoint x: 48, startPoint y: 182, endPoint x: 52, endPoint y: 216, distance: 34.2
click at [48, 182] on link "AI 판별기" at bounding box center [93, 192] width 171 height 32
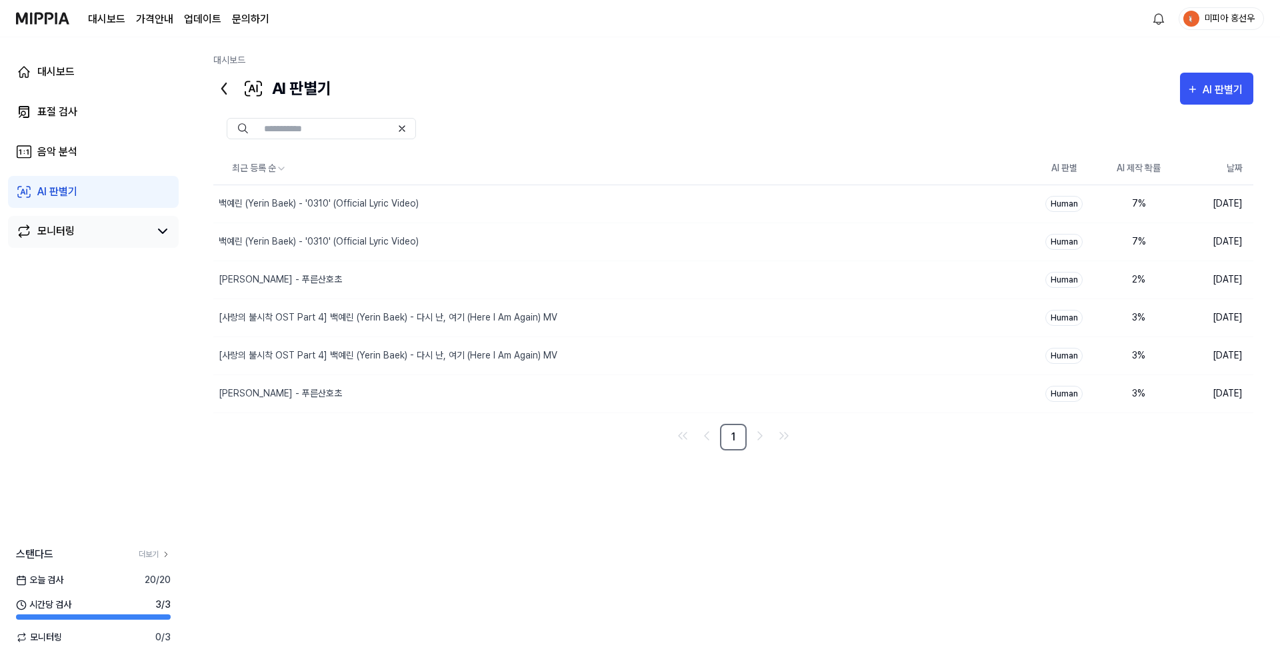
click at [53, 230] on div "모니터링" at bounding box center [55, 231] width 37 height 16
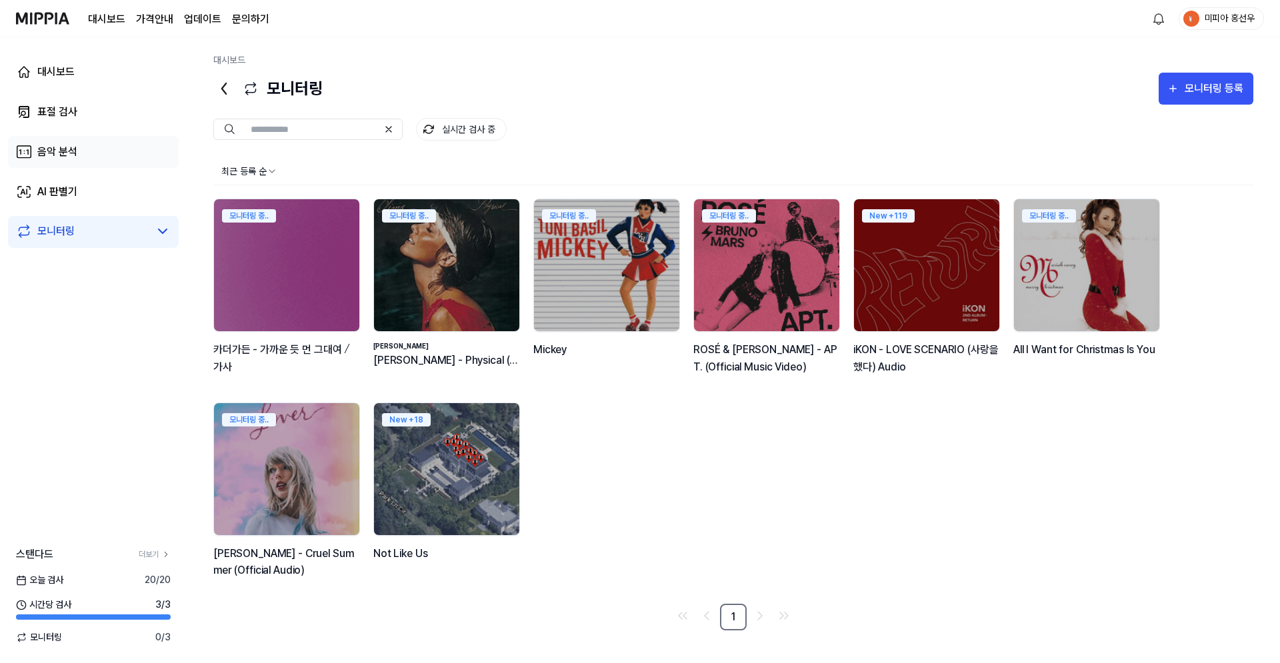
drag, startPoint x: 43, startPoint y: 175, endPoint x: 43, endPoint y: 148, distance: 26.7
click at [43, 174] on div "대시보드 표절 검사 음악 분석 AI 판별기 모니터링" at bounding box center [93, 151] width 187 height 229
click at [42, 139] on link "음악 분석" at bounding box center [93, 152] width 171 height 32
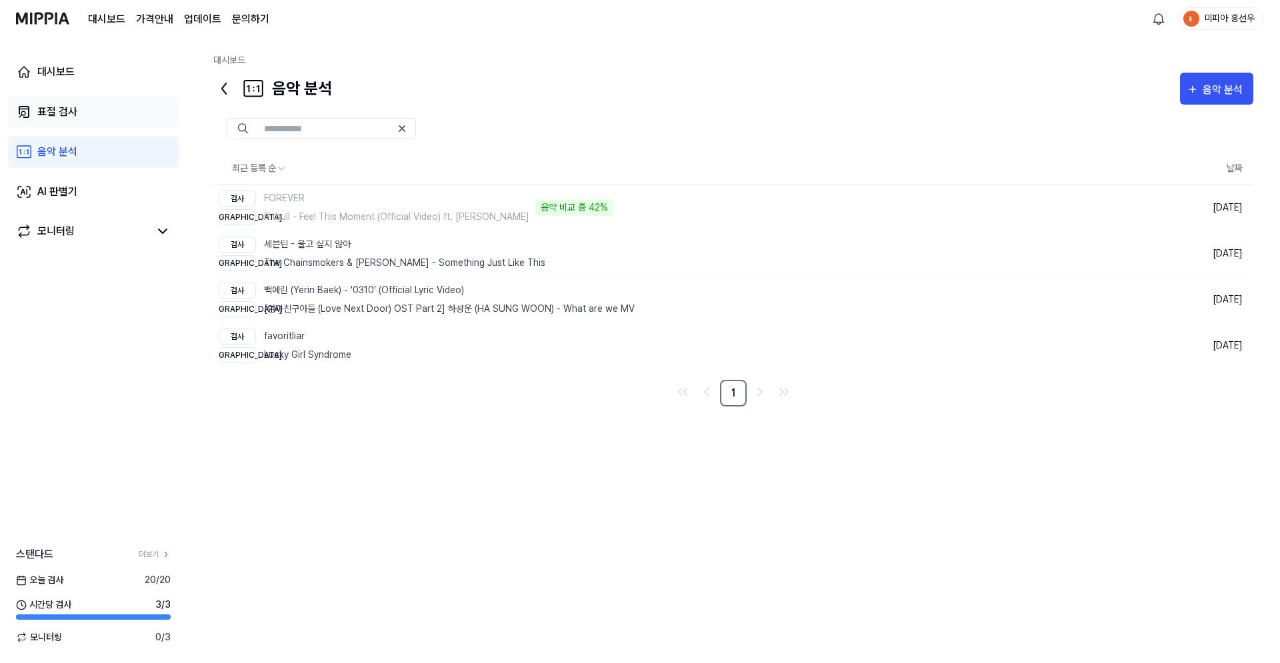
click at [36, 105] on link "표절 검사" at bounding box center [93, 112] width 171 height 32
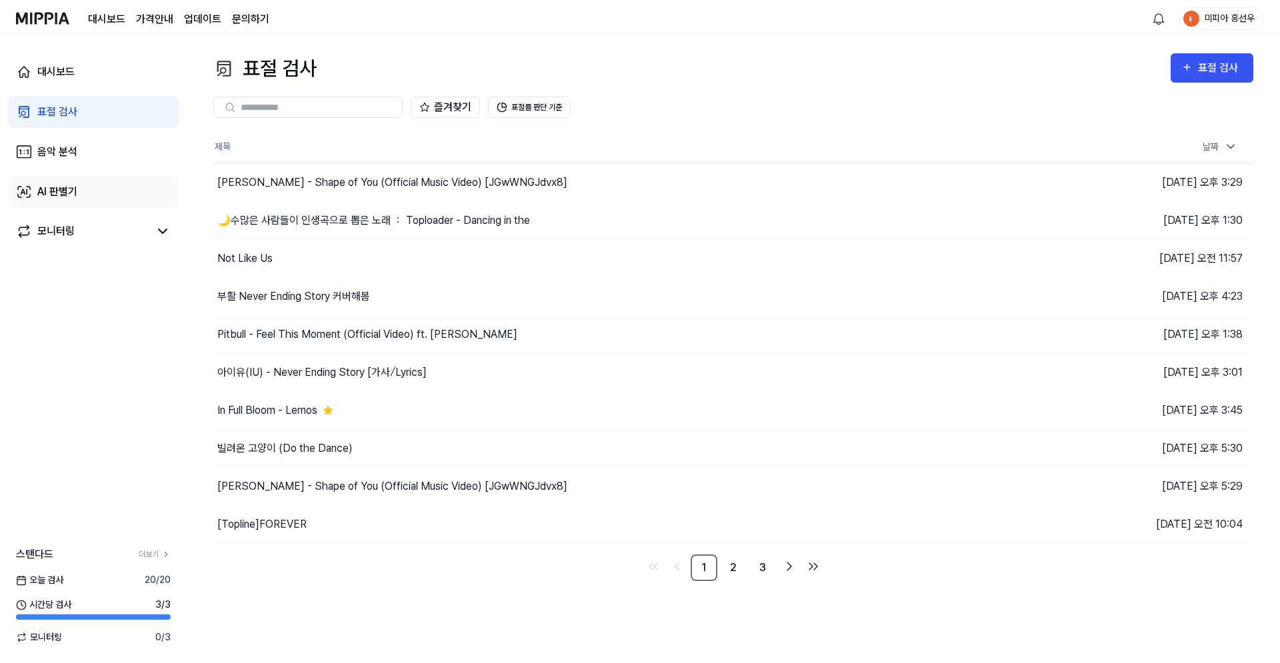
click at [45, 187] on div "AI 판별기" at bounding box center [57, 192] width 40 height 16
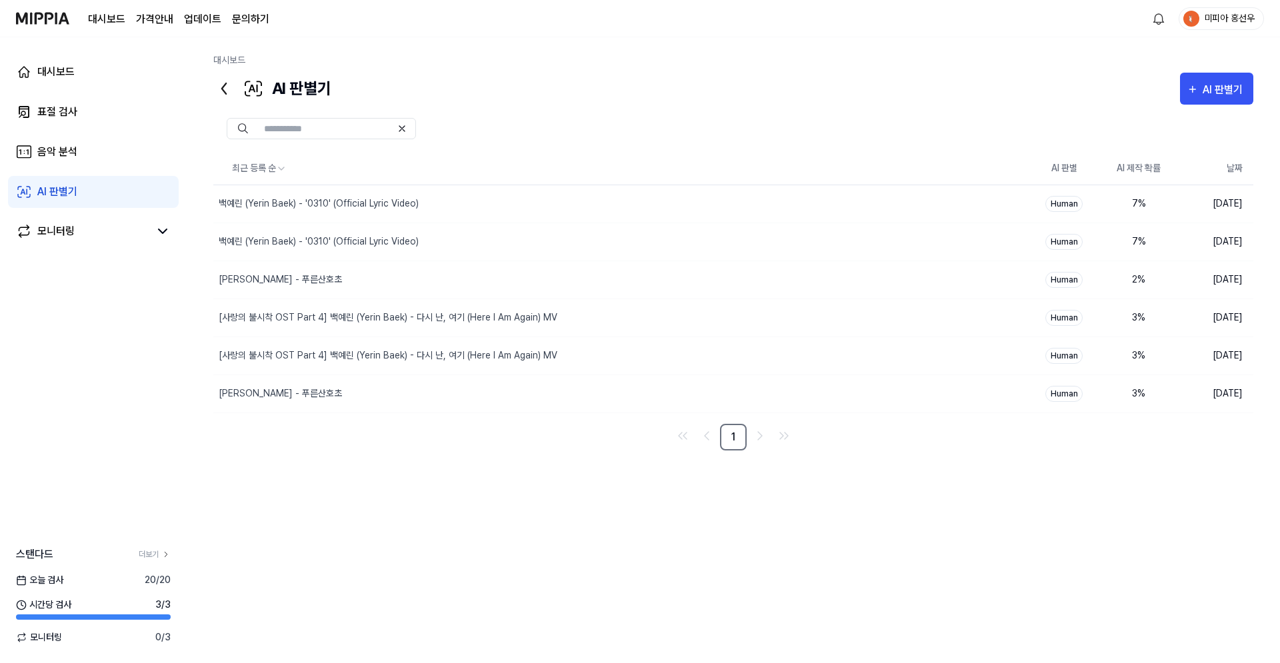
click at [1217, 24] on div "미피아 홍선우" at bounding box center [1229, 18] width 52 height 15
click at [1140, 127] on button "로그아웃" at bounding box center [1178, 122] width 153 height 14
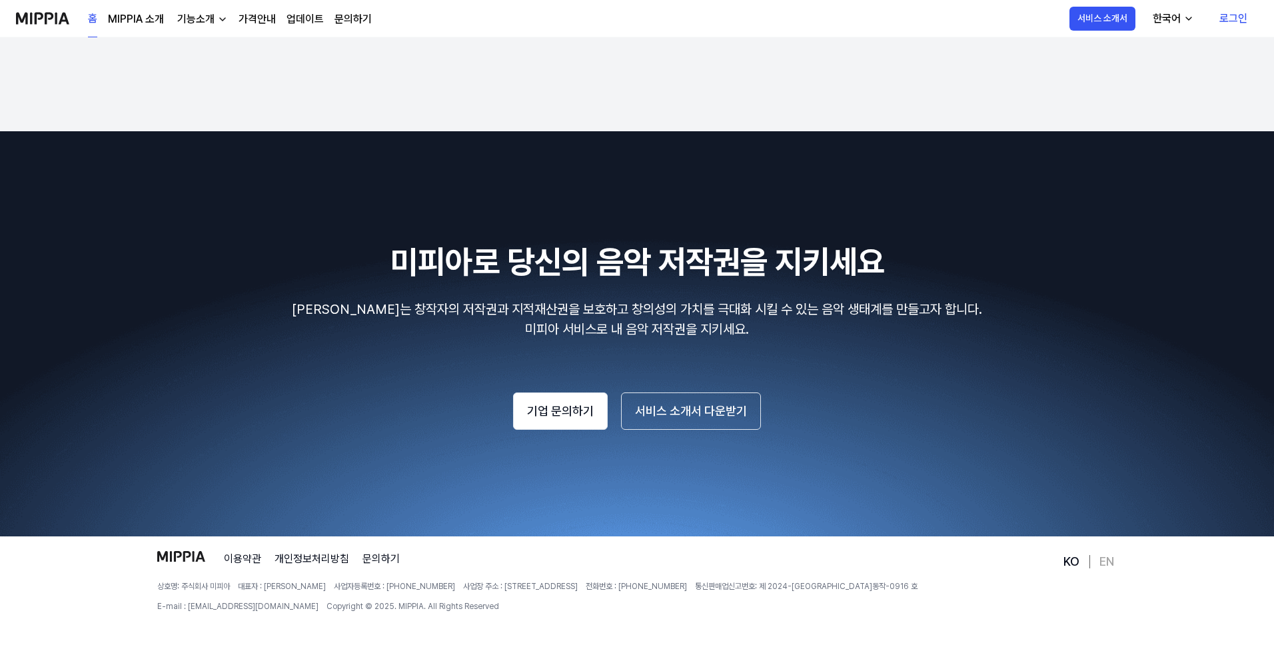
scroll to position [2212, 0]
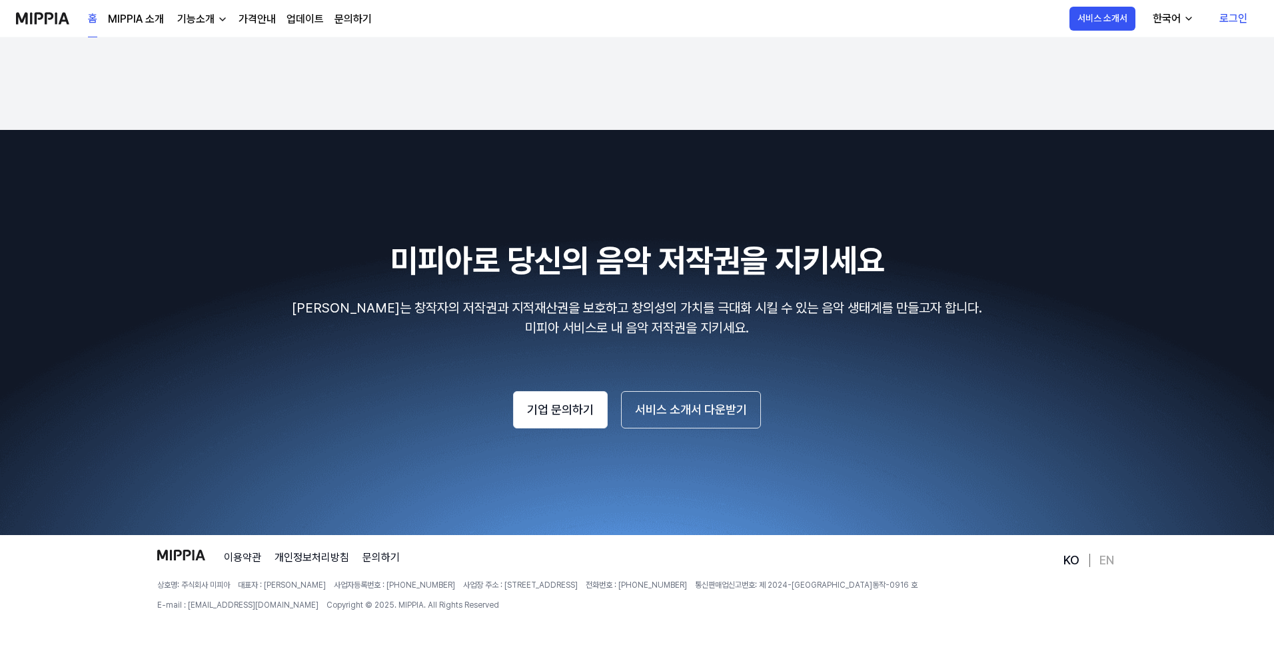
click at [119, 15] on link "MIPPIA 소개" at bounding box center [136, 19] width 56 height 16
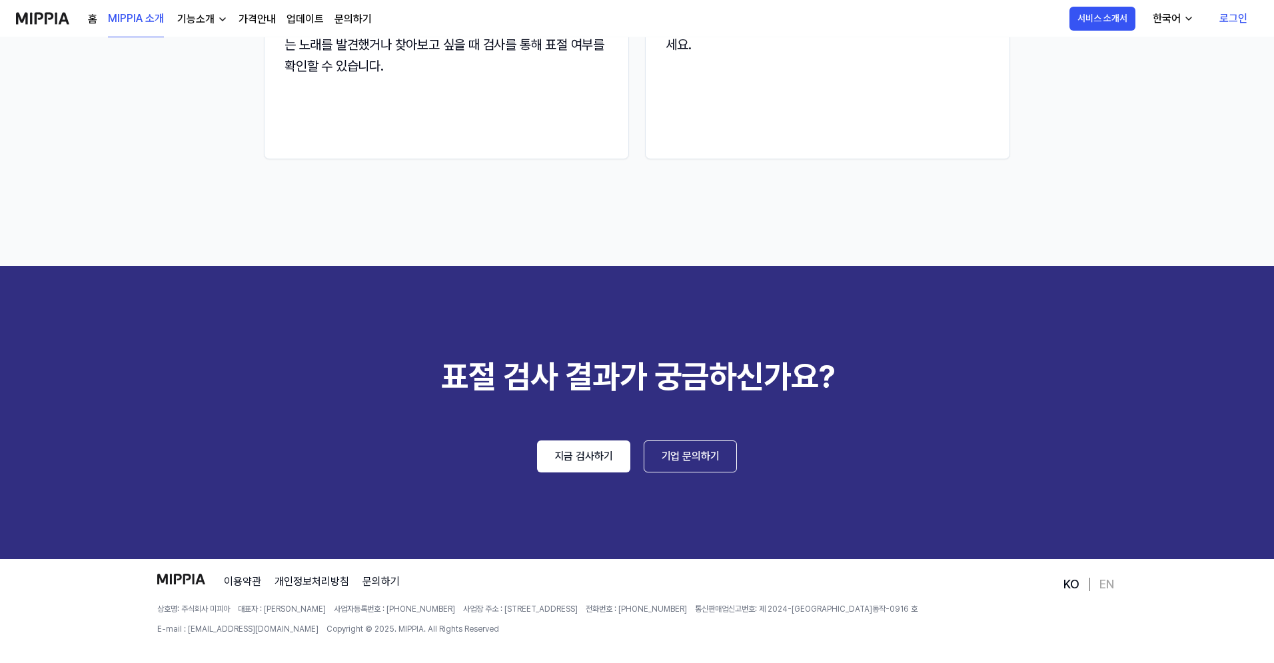
scroll to position [1846, 0]
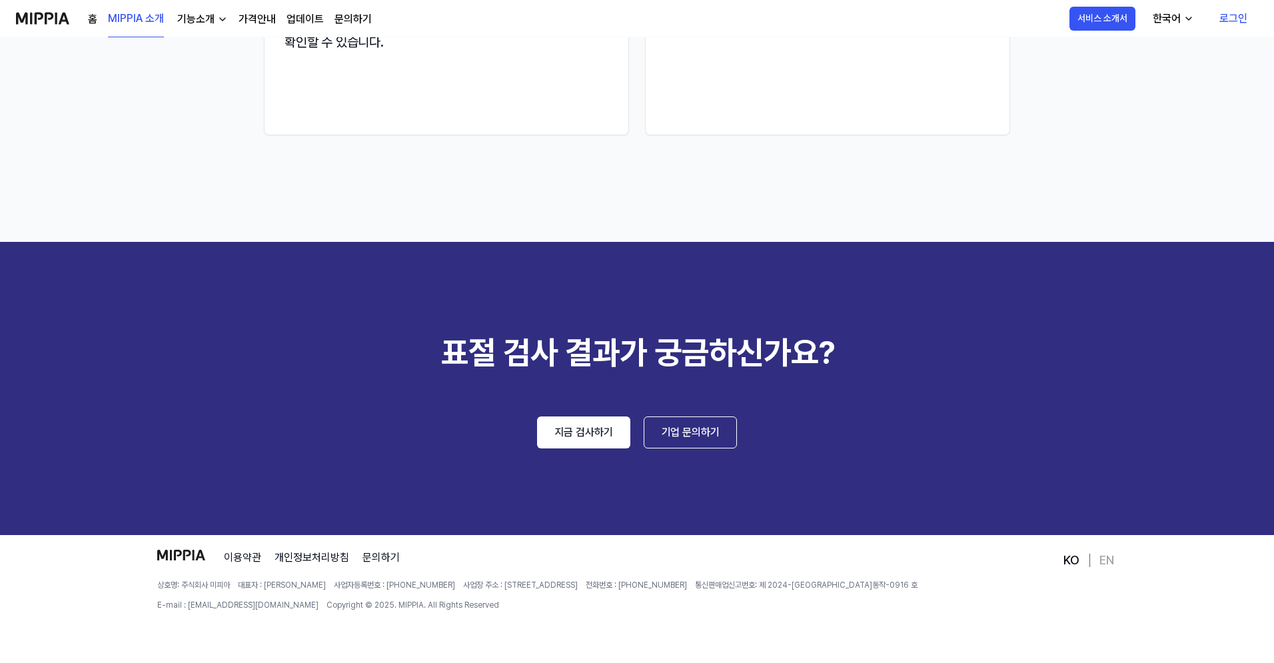
click at [35, 20] on img at bounding box center [42, 18] width 53 height 37
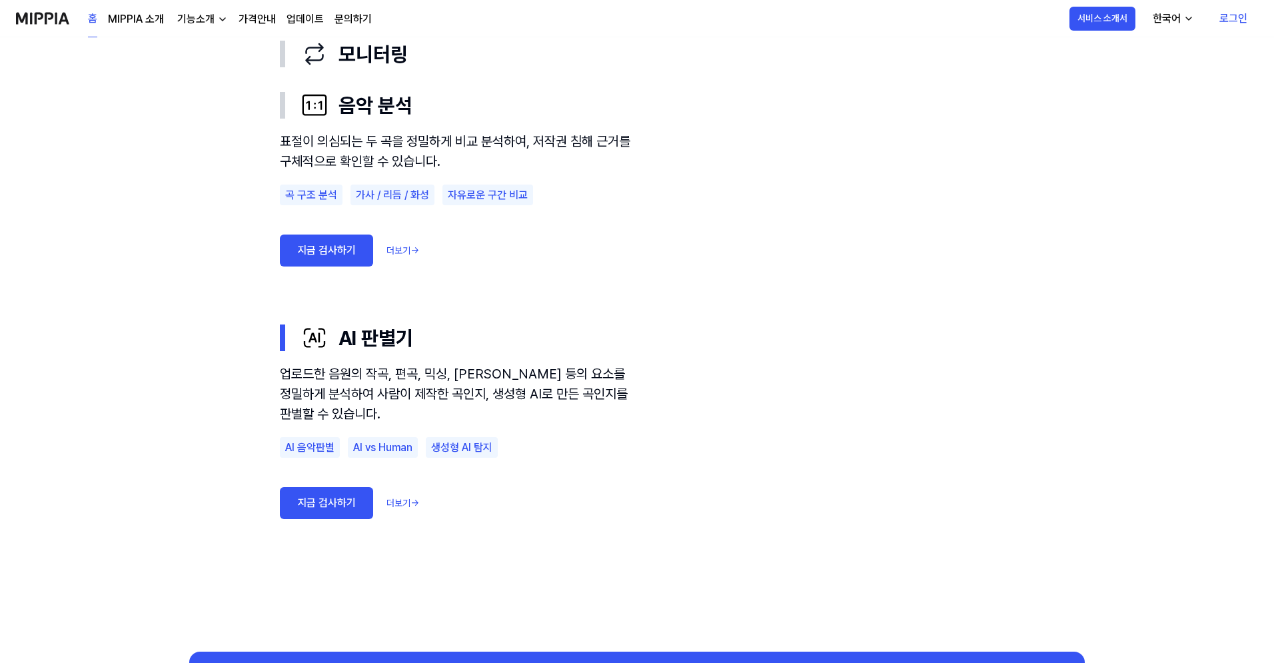
scroll to position [1109, 0]
